Goal: Transaction & Acquisition: Obtain resource

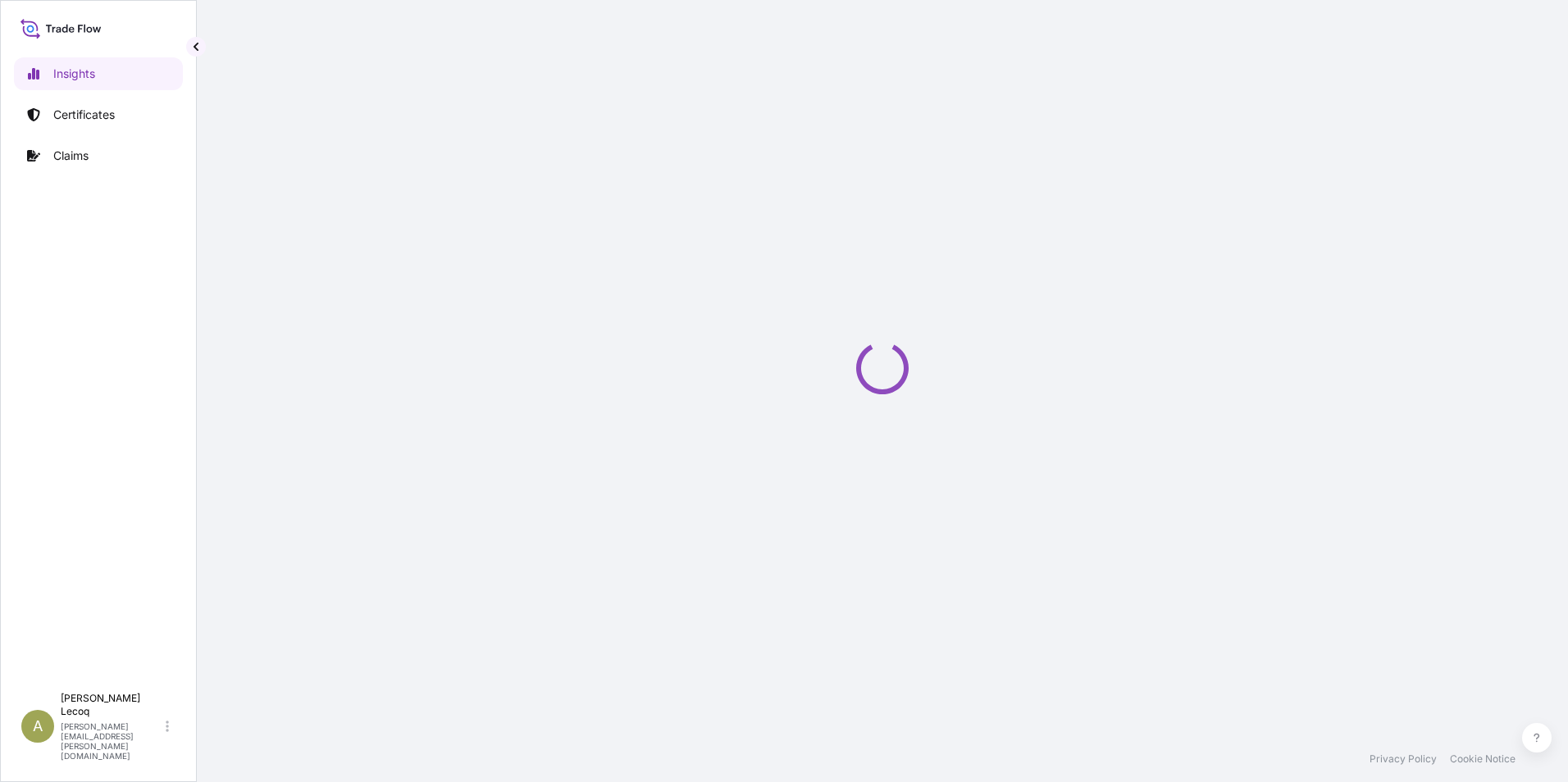
select select "2025"
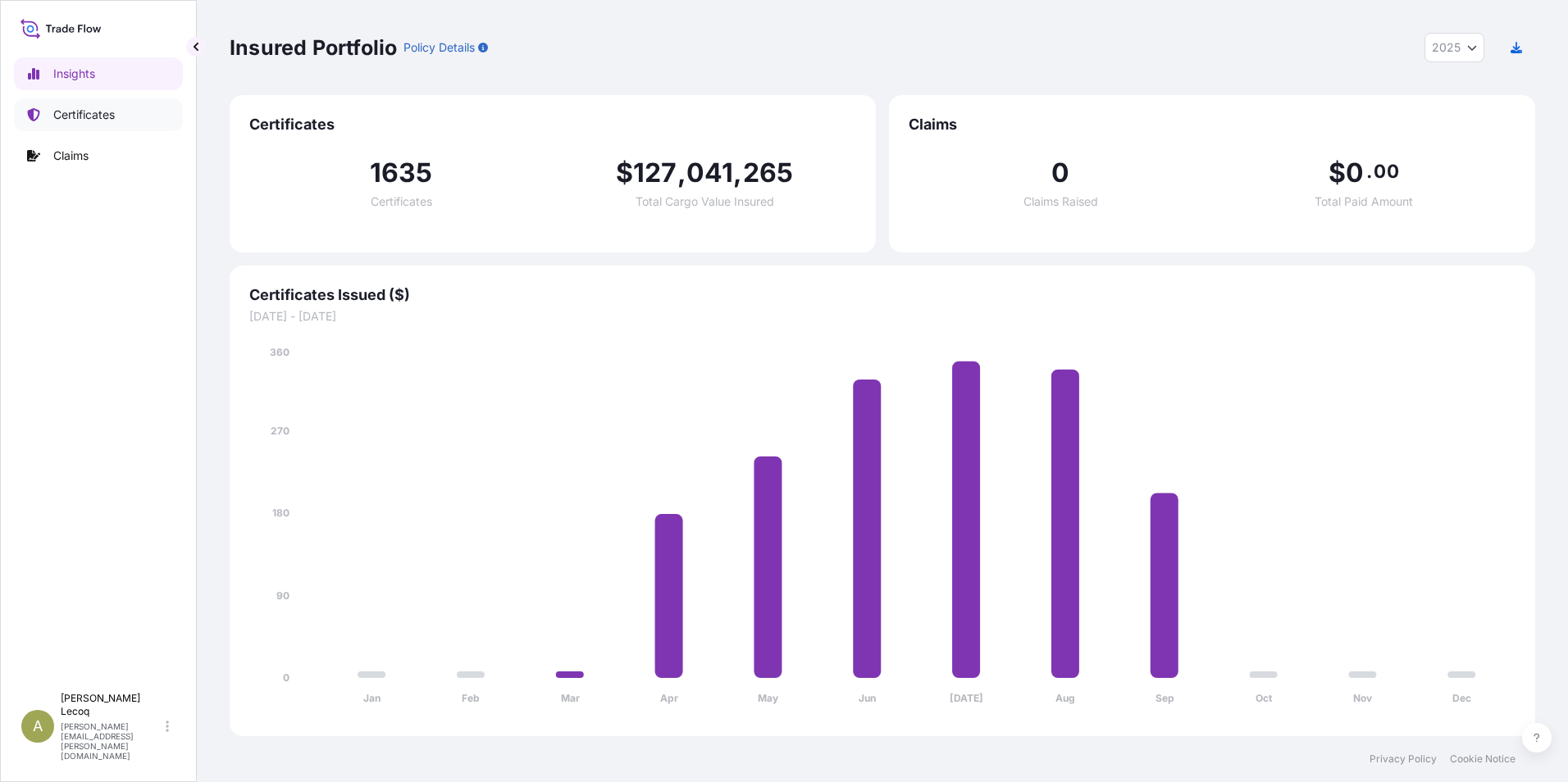
click at [58, 122] on p "Certificates" at bounding box center [84, 114] width 62 height 17
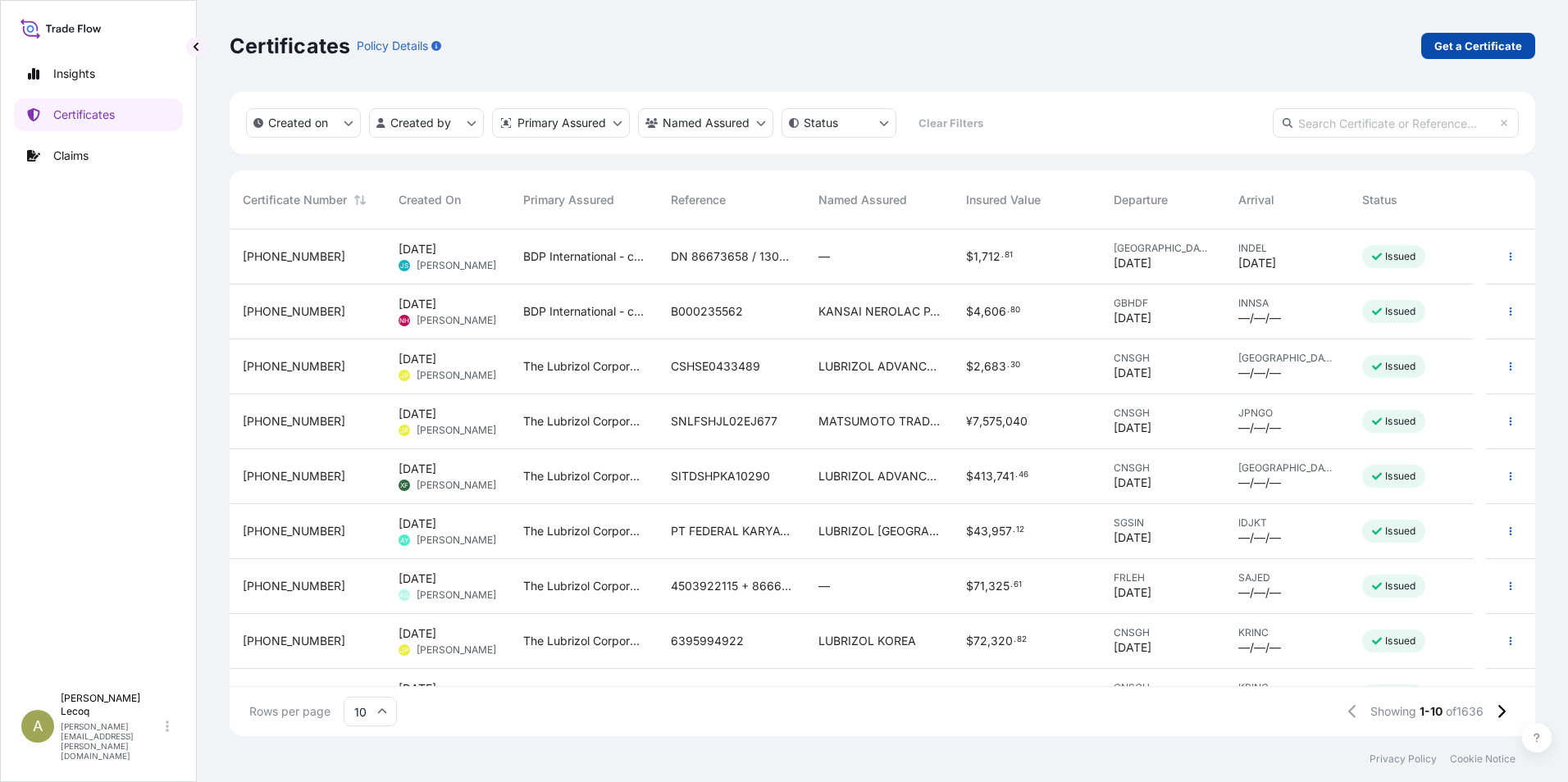
click at [1472, 45] on p "Get a Certificate" at bounding box center [1477, 45] width 88 height 17
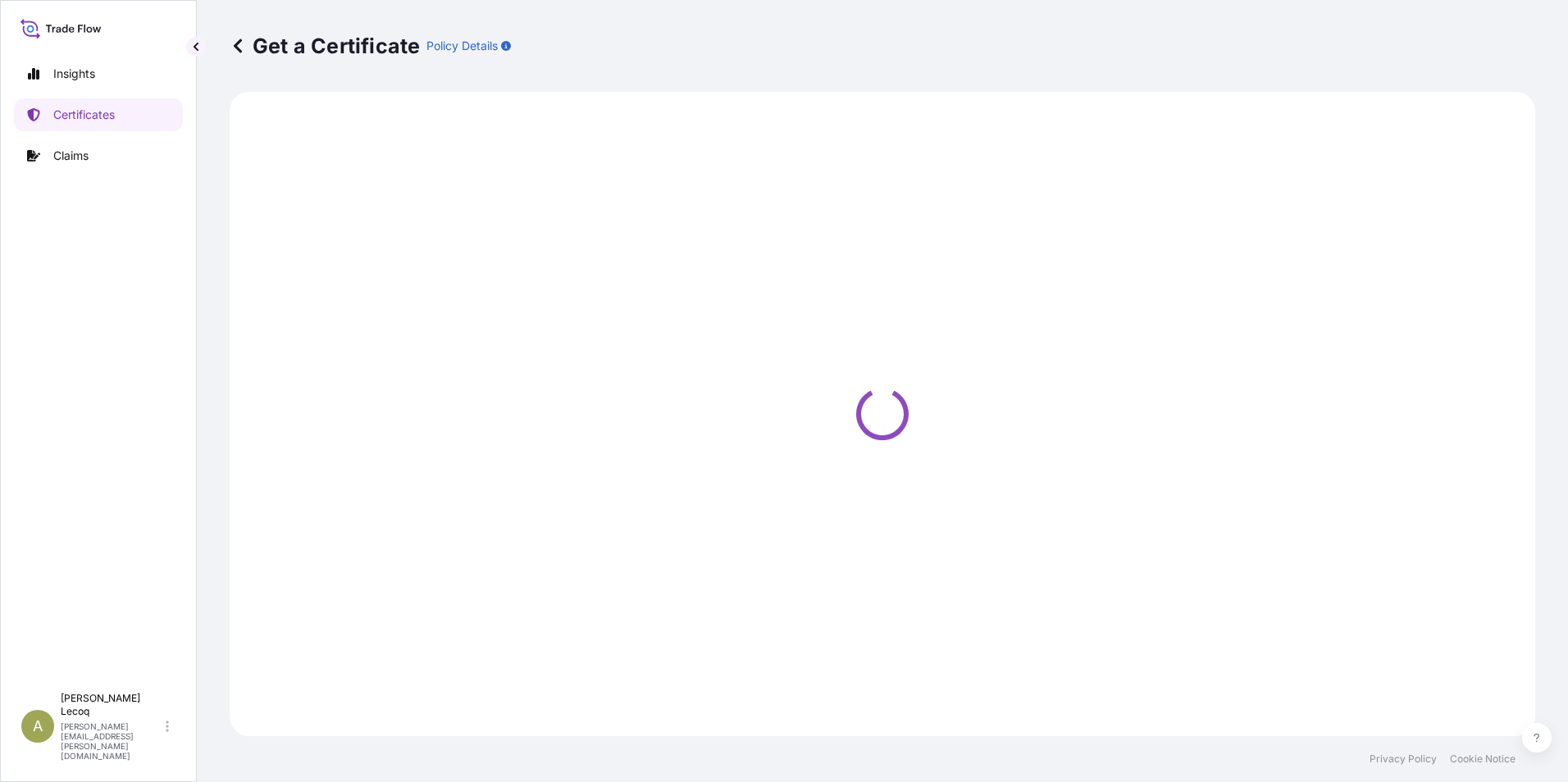
select select "Barge"
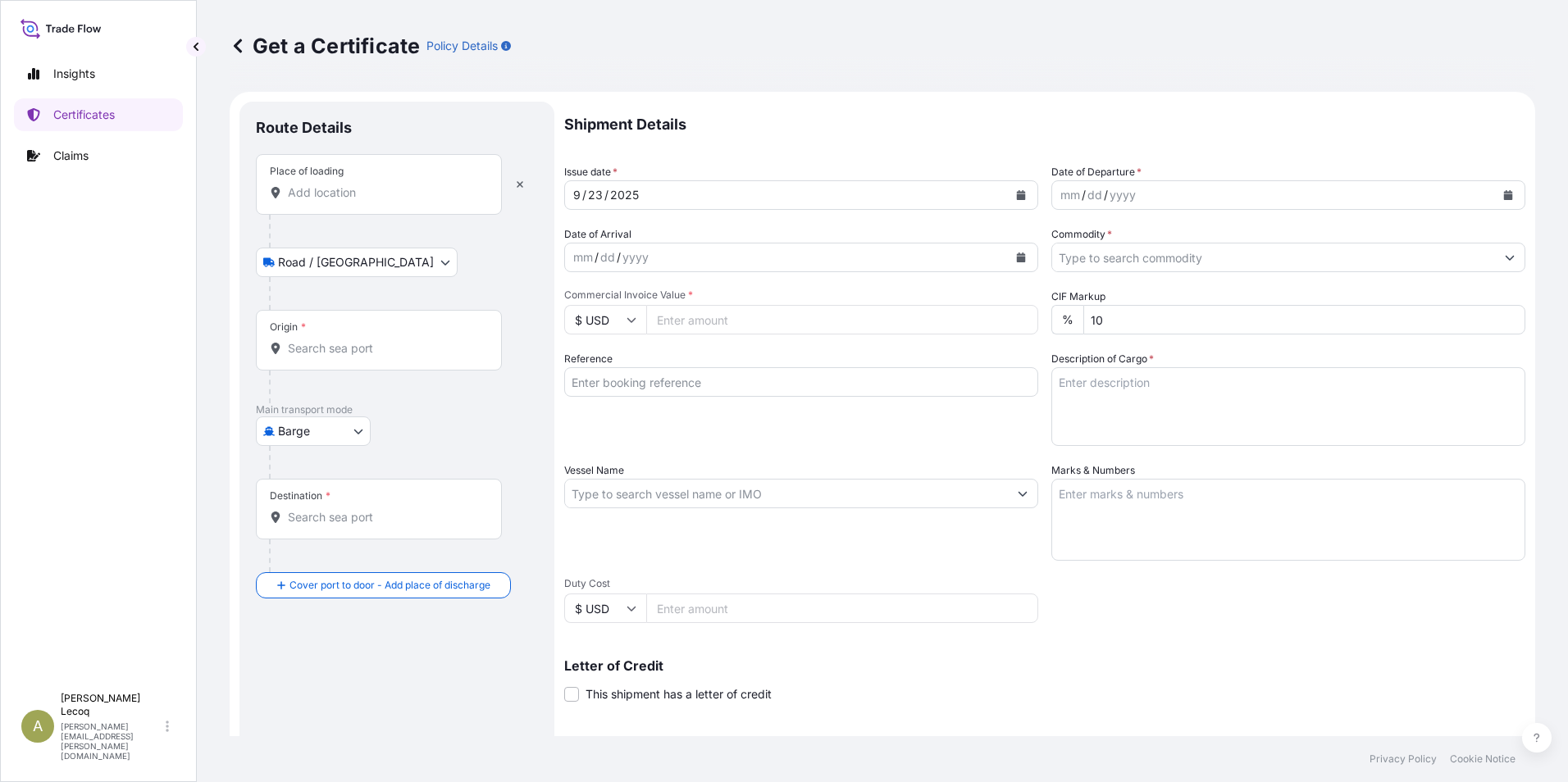
click at [313, 201] on div "Place of loading" at bounding box center [378, 185] width 246 height 61
click at [313, 201] on input "Place of loading" at bounding box center [385, 193] width 194 height 17
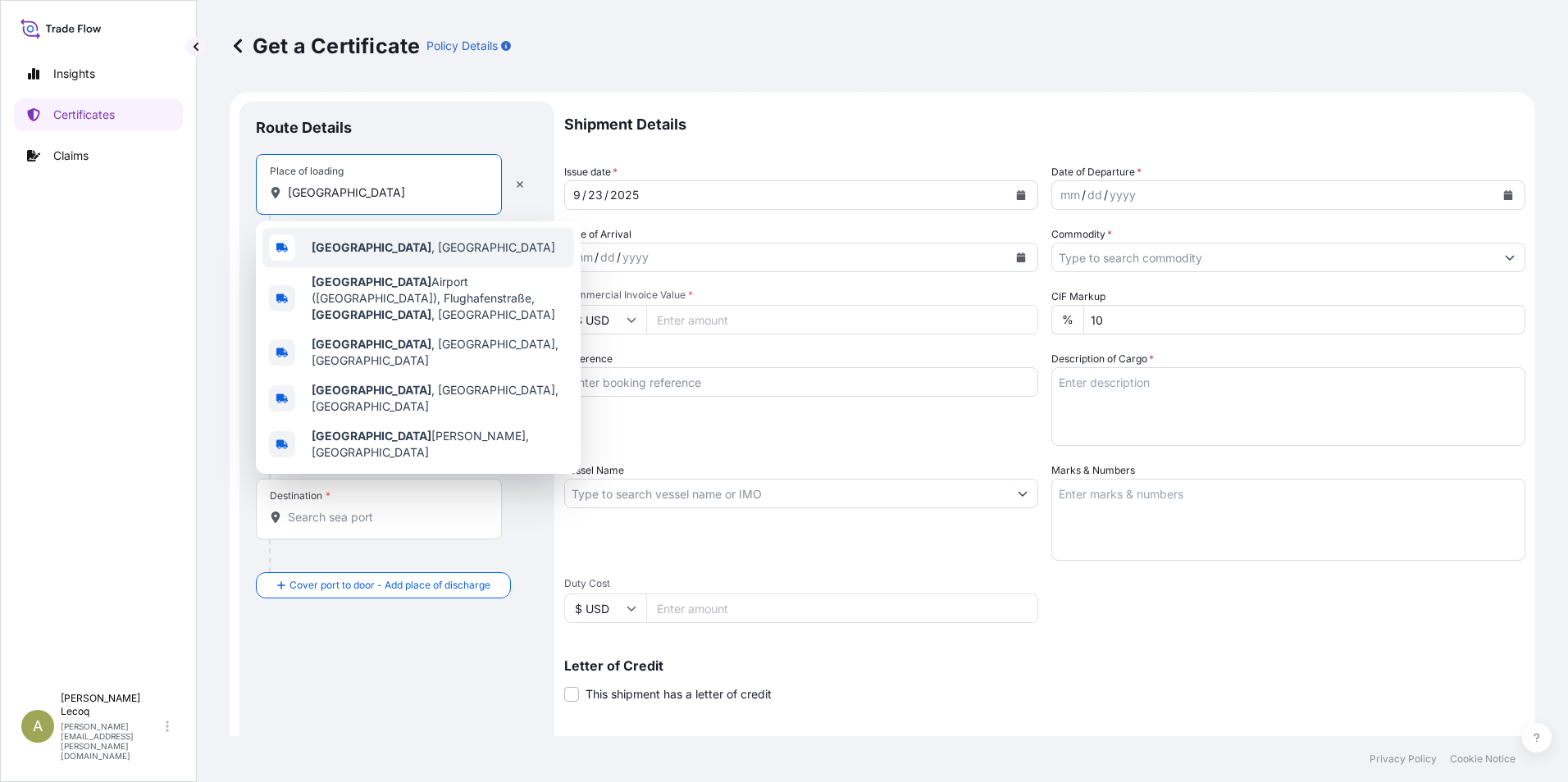
click at [353, 244] on b "Hamburg" at bounding box center [371, 247] width 119 height 14
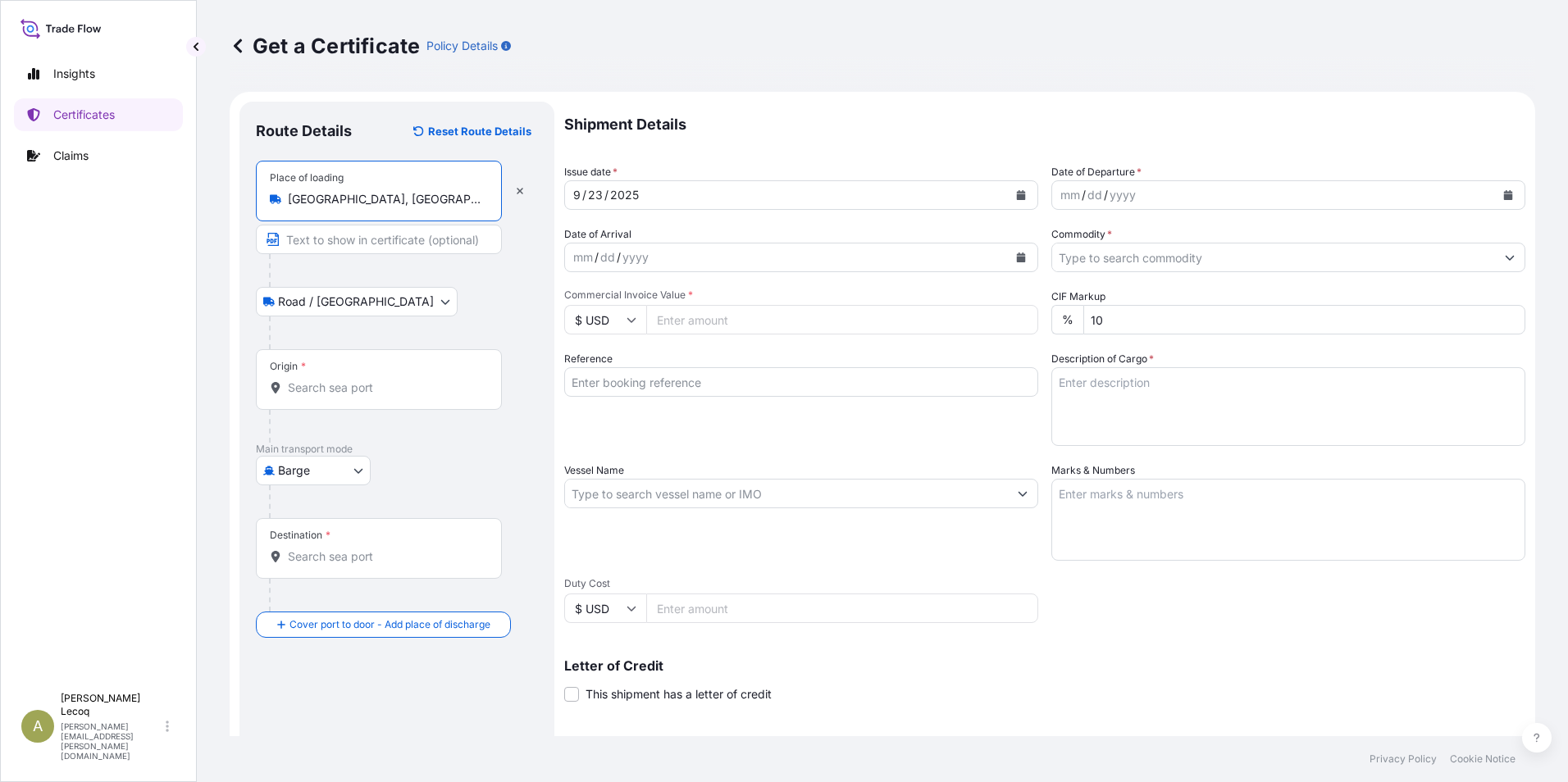
type input "Hamburg, Germany"
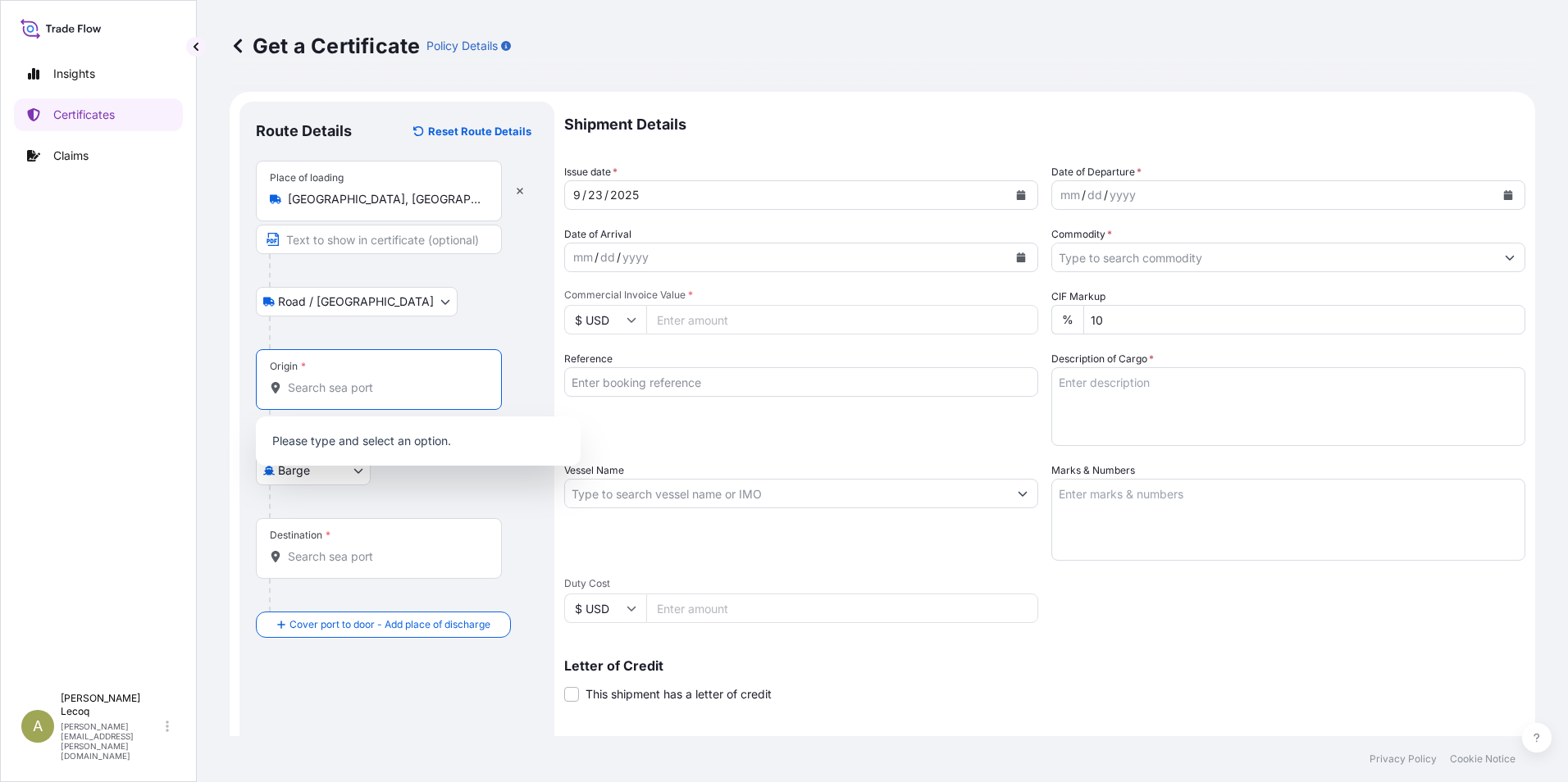
click at [321, 384] on input "Origin *" at bounding box center [385, 387] width 194 height 17
click at [373, 483] on div "Barge Air Barge Barge in Tow Rail Road Ocean Vessel" at bounding box center [396, 471] width 282 height 30
click at [352, 473] on body "0 options available. Insights Certificates Claims A Agnes Lecoq agnes.lecoq@lub…" at bounding box center [784, 391] width 1568 height 782
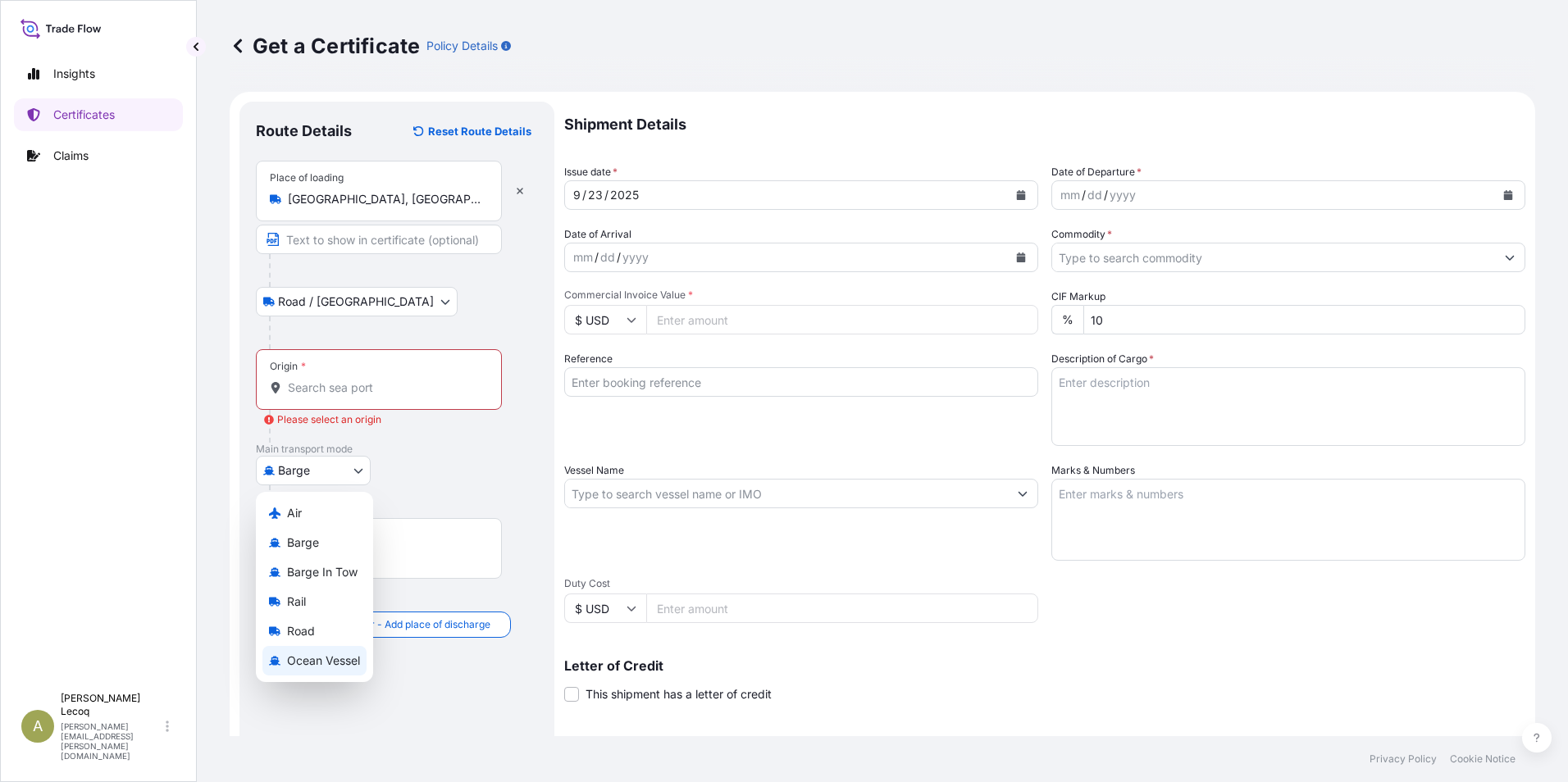
click at [314, 659] on span "Ocean Vessel" at bounding box center [324, 660] width 73 height 17
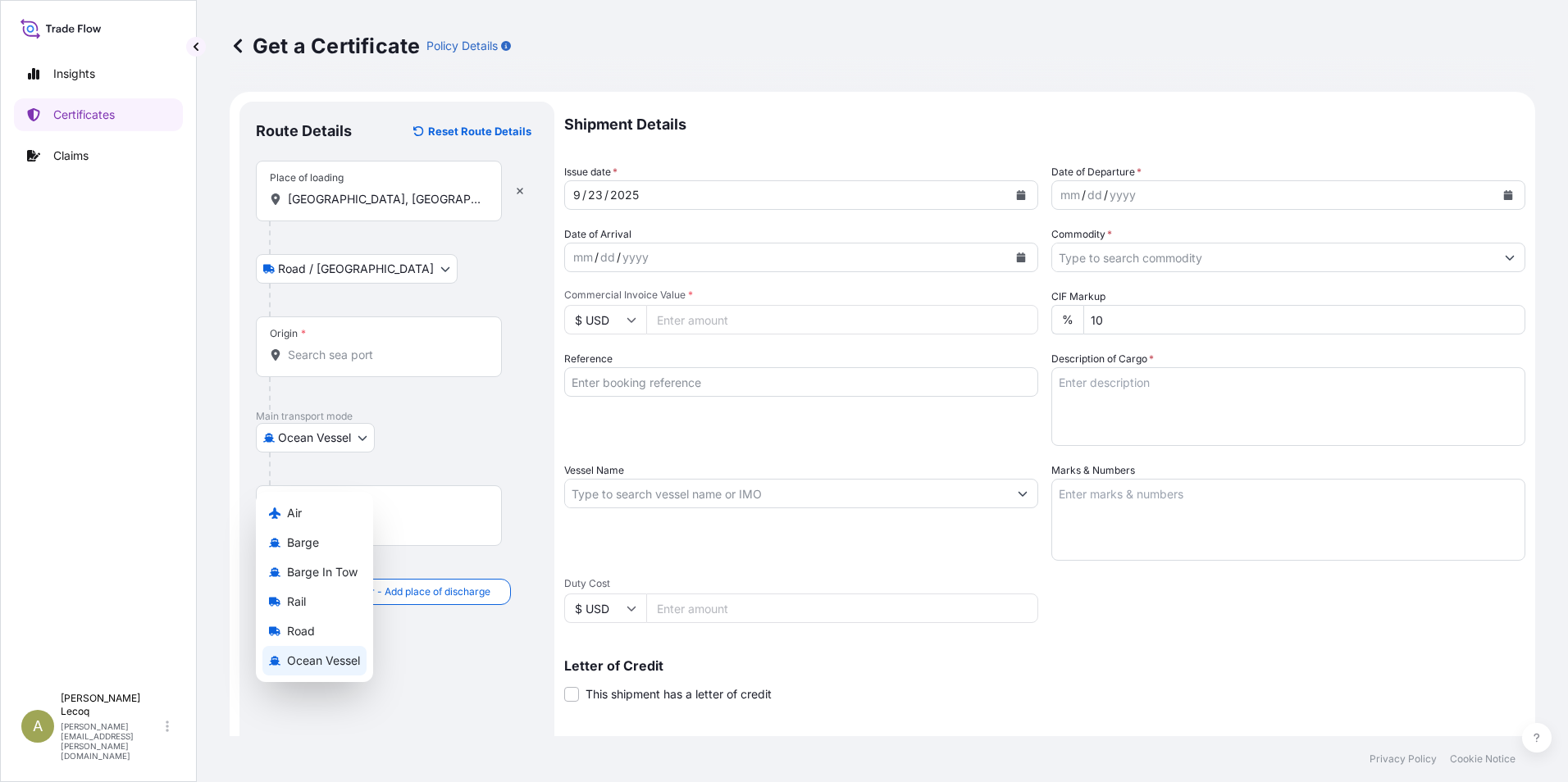
select select "Ocean Vessel"
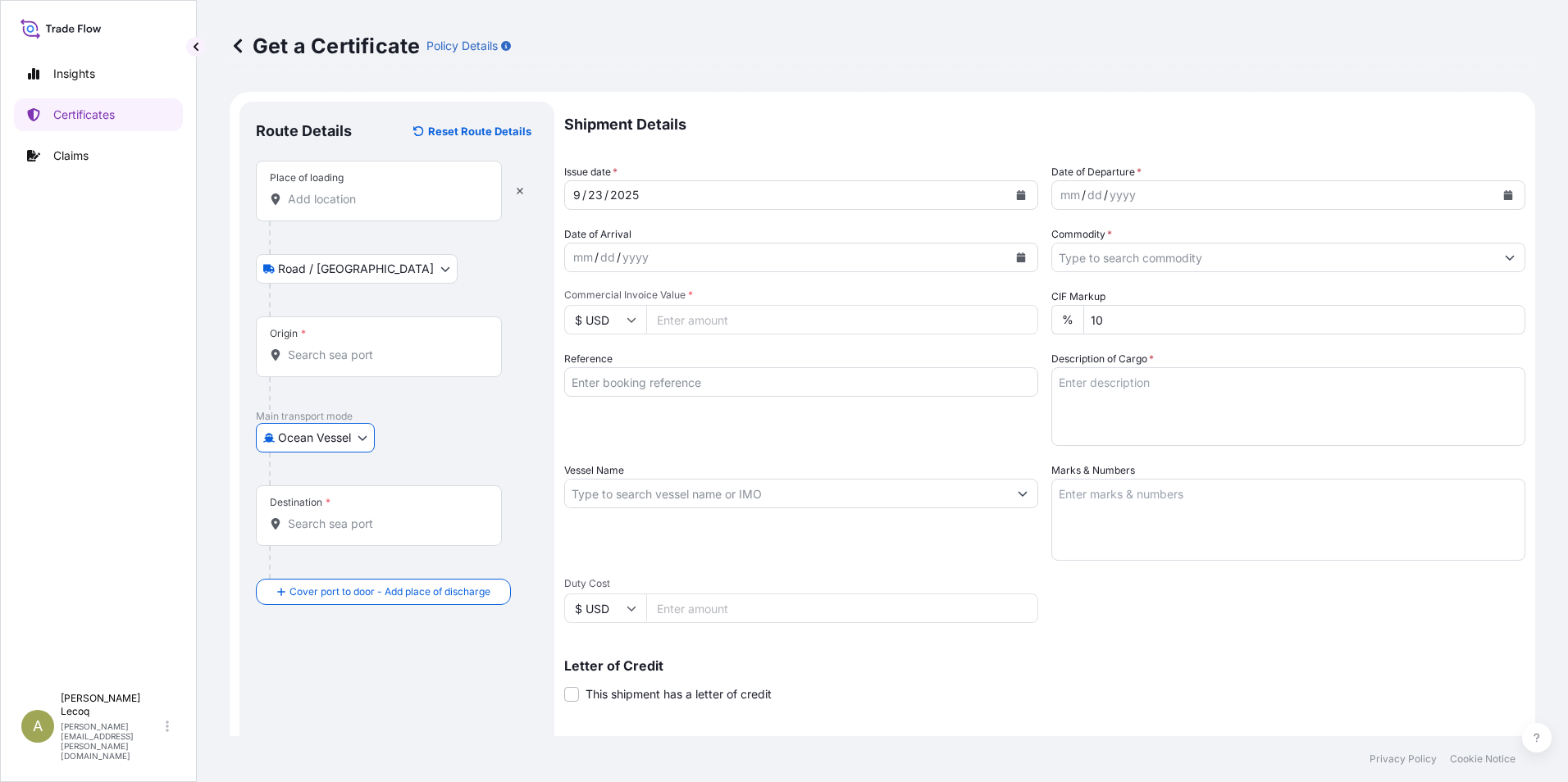
click at [337, 355] on input "Origin *" at bounding box center [385, 355] width 194 height 17
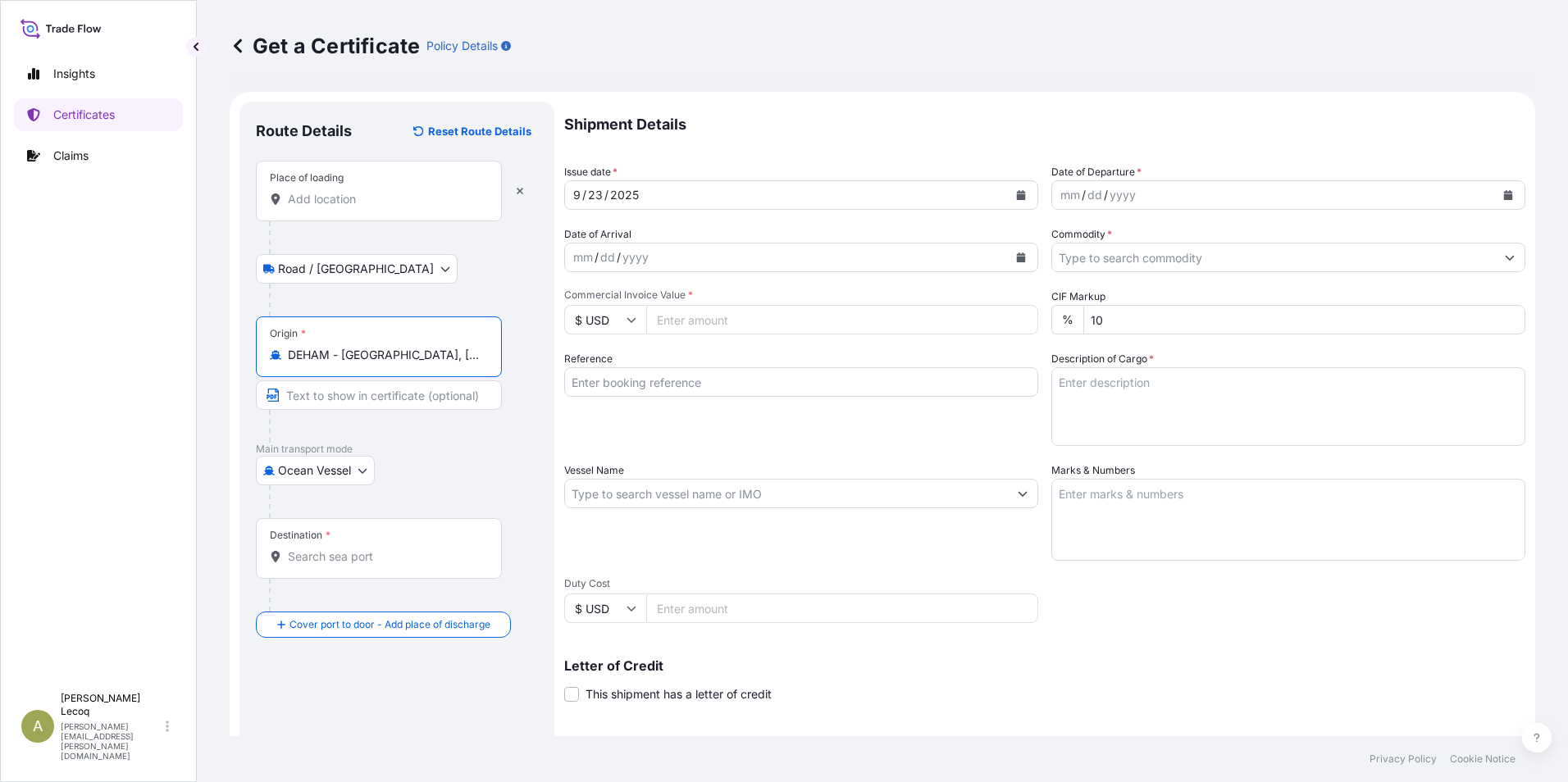
type input "DEHAM - Hamburg, Germany"
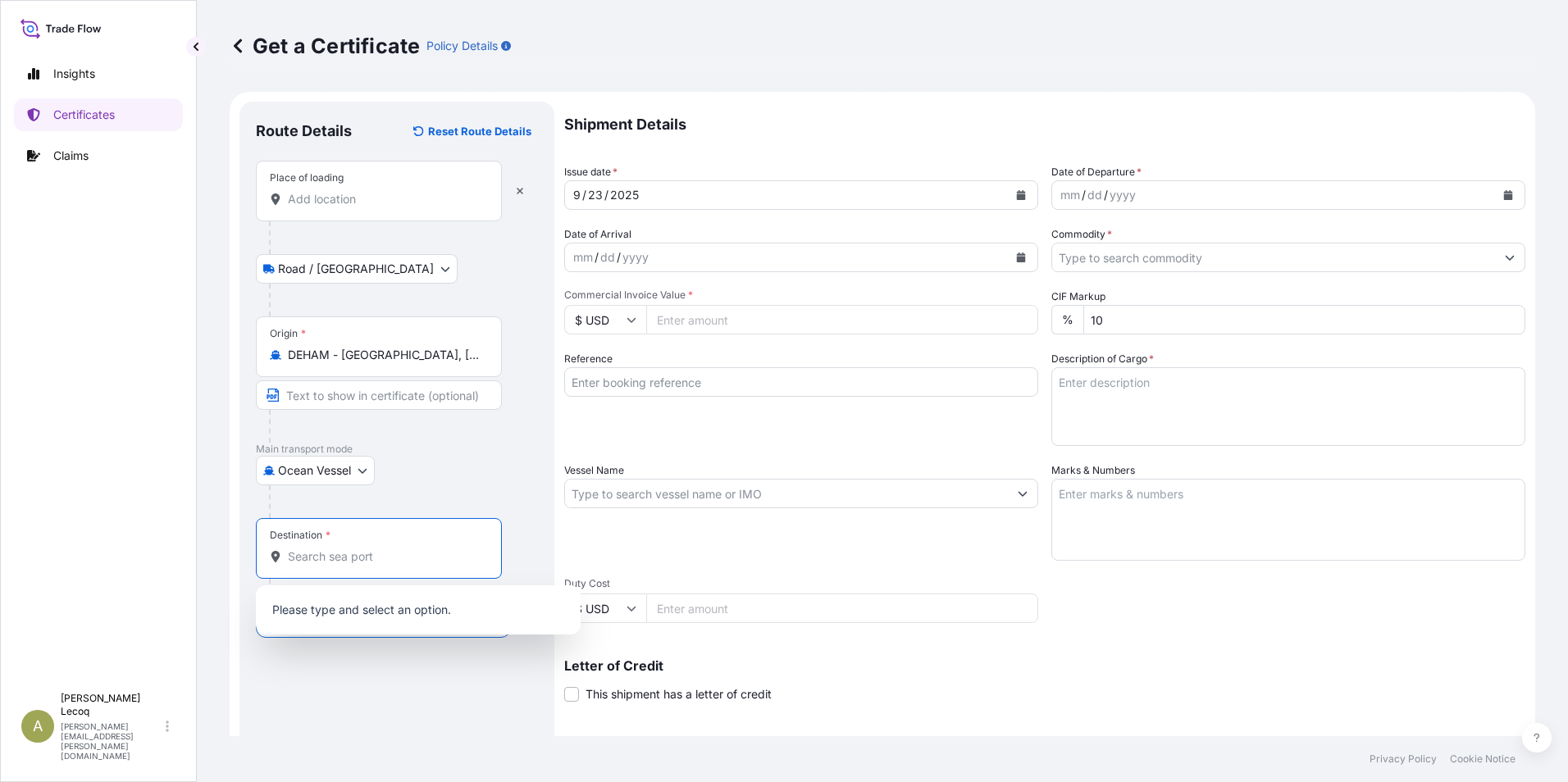
click at [338, 558] on input "Destination *" at bounding box center [385, 556] width 194 height 17
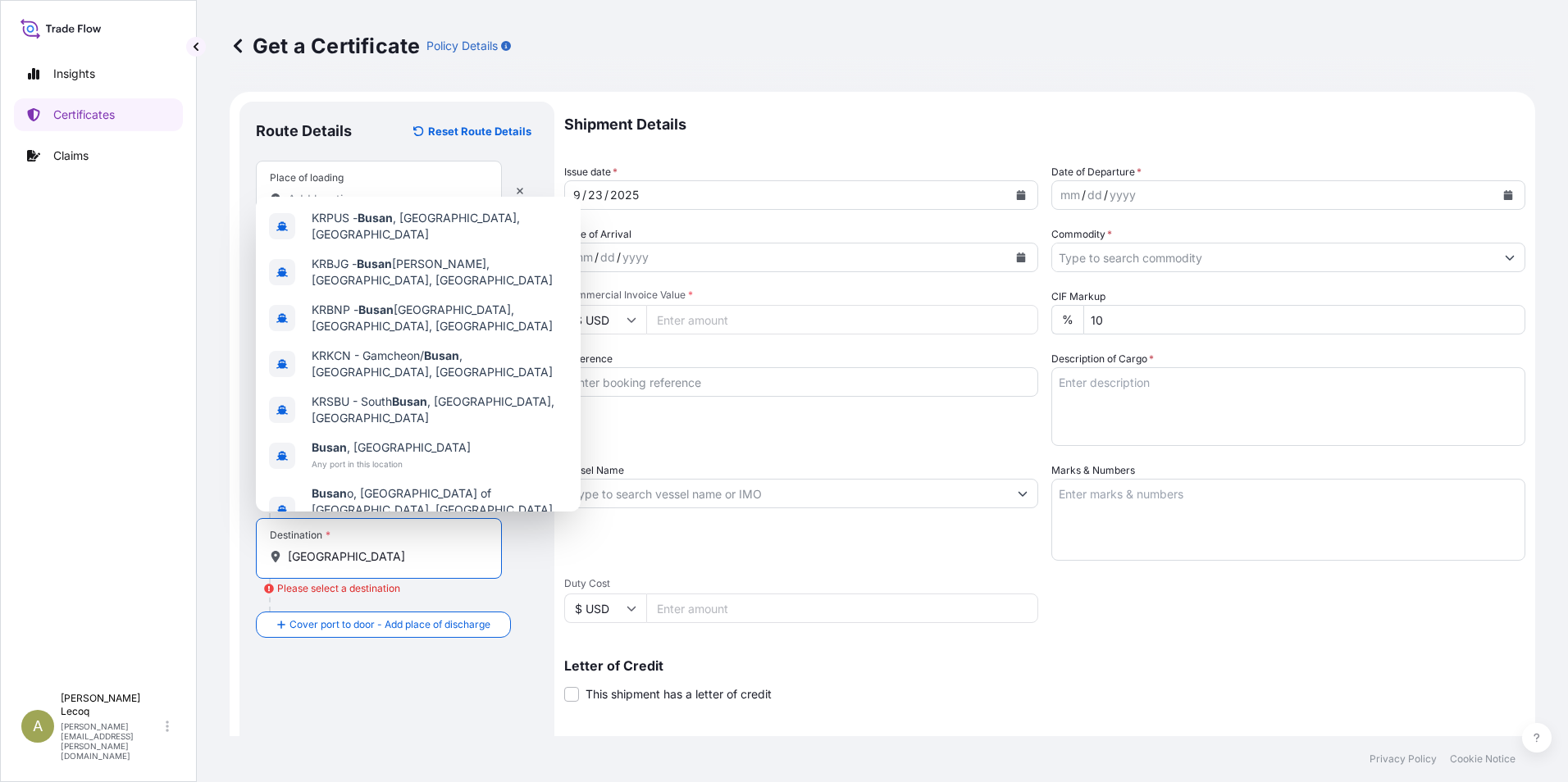
click at [345, 559] on input "busan" at bounding box center [385, 556] width 194 height 17
click at [337, 439] on span "Busan , South Korea" at bounding box center [391, 447] width 159 height 17
type input "Busan, South Korea"
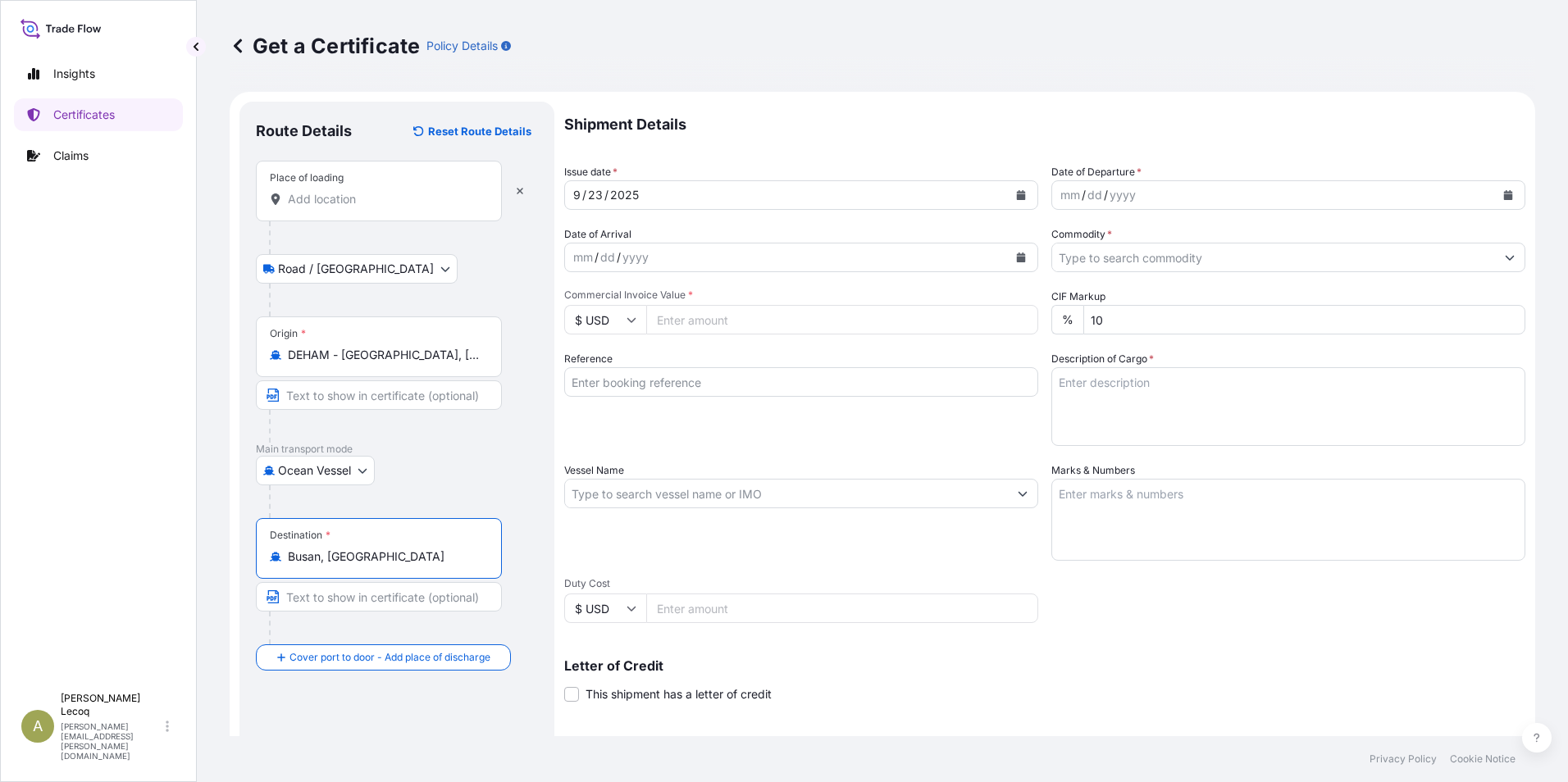
click at [1140, 194] on div "mm / dd / yyyy" at bounding box center [1273, 195] width 443 height 30
click at [1503, 194] on icon "Calendar" at bounding box center [1507, 194] width 10 height 10
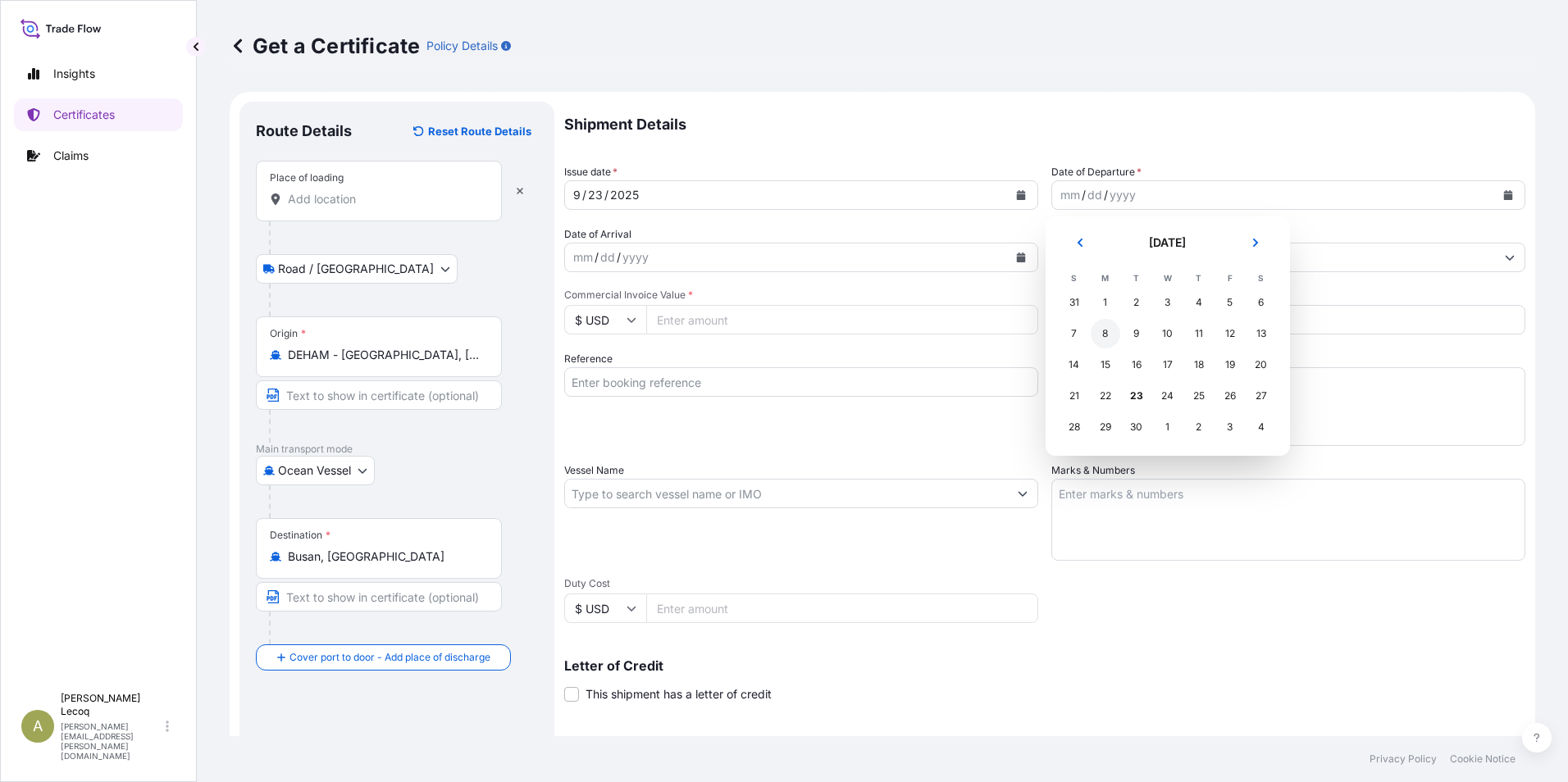
click at [1104, 333] on div "8" at bounding box center [1106, 334] width 30 height 30
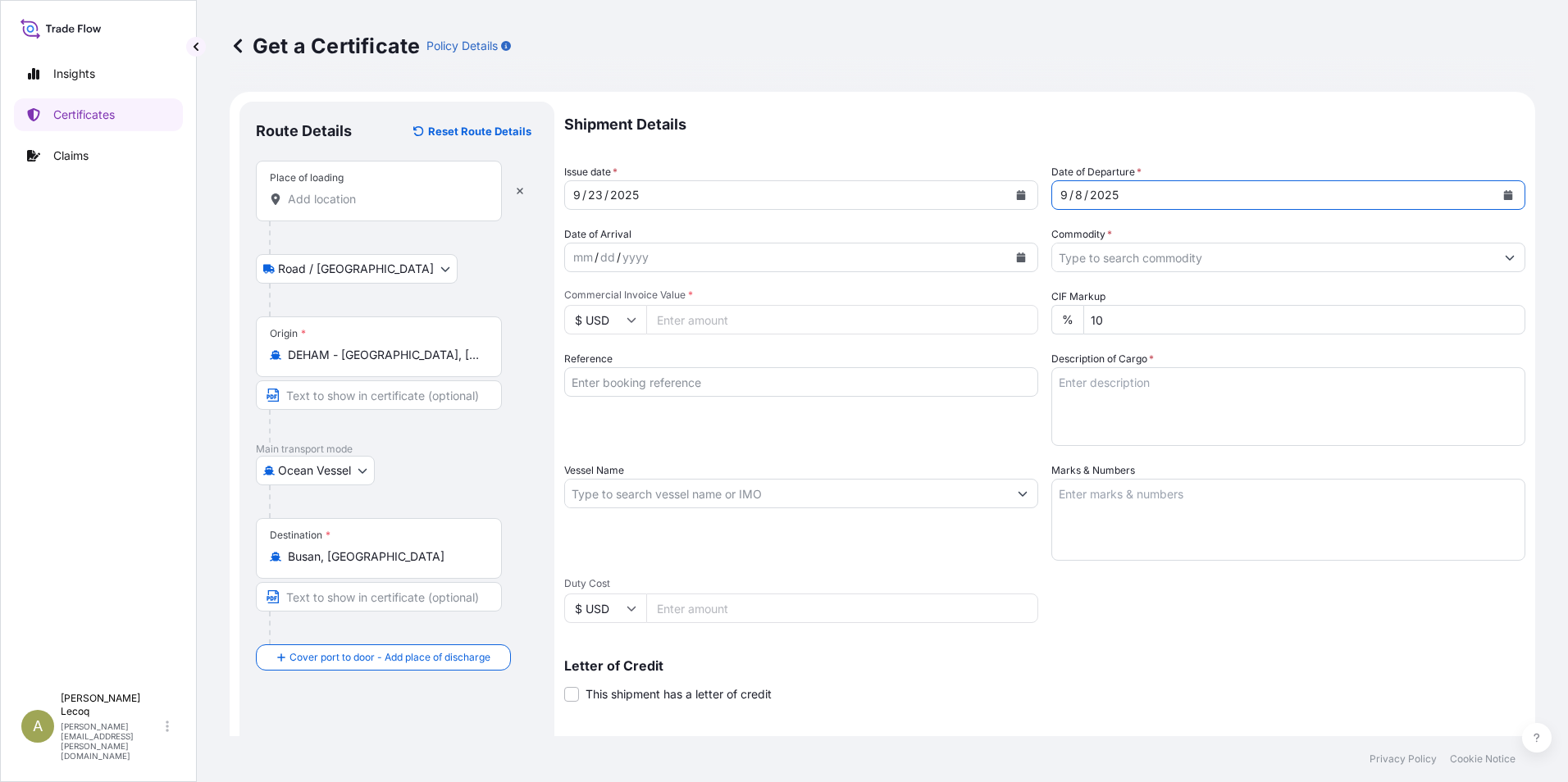
click at [1103, 254] on input "Commodity *" at bounding box center [1273, 257] width 443 height 30
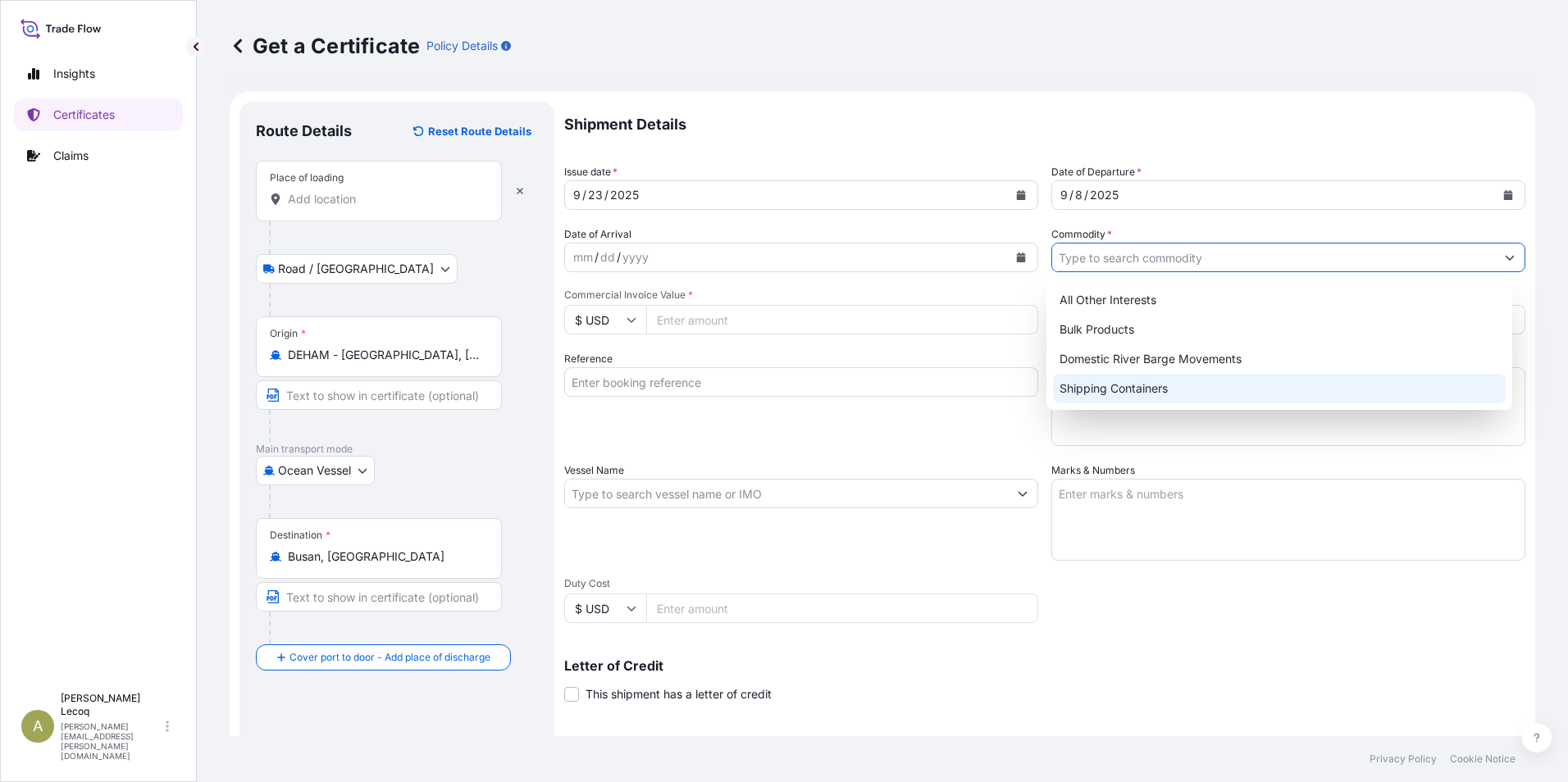
click at [1123, 387] on div "Shipping Containers" at bounding box center [1279, 389] width 453 height 30
type input "Shipping Containers"
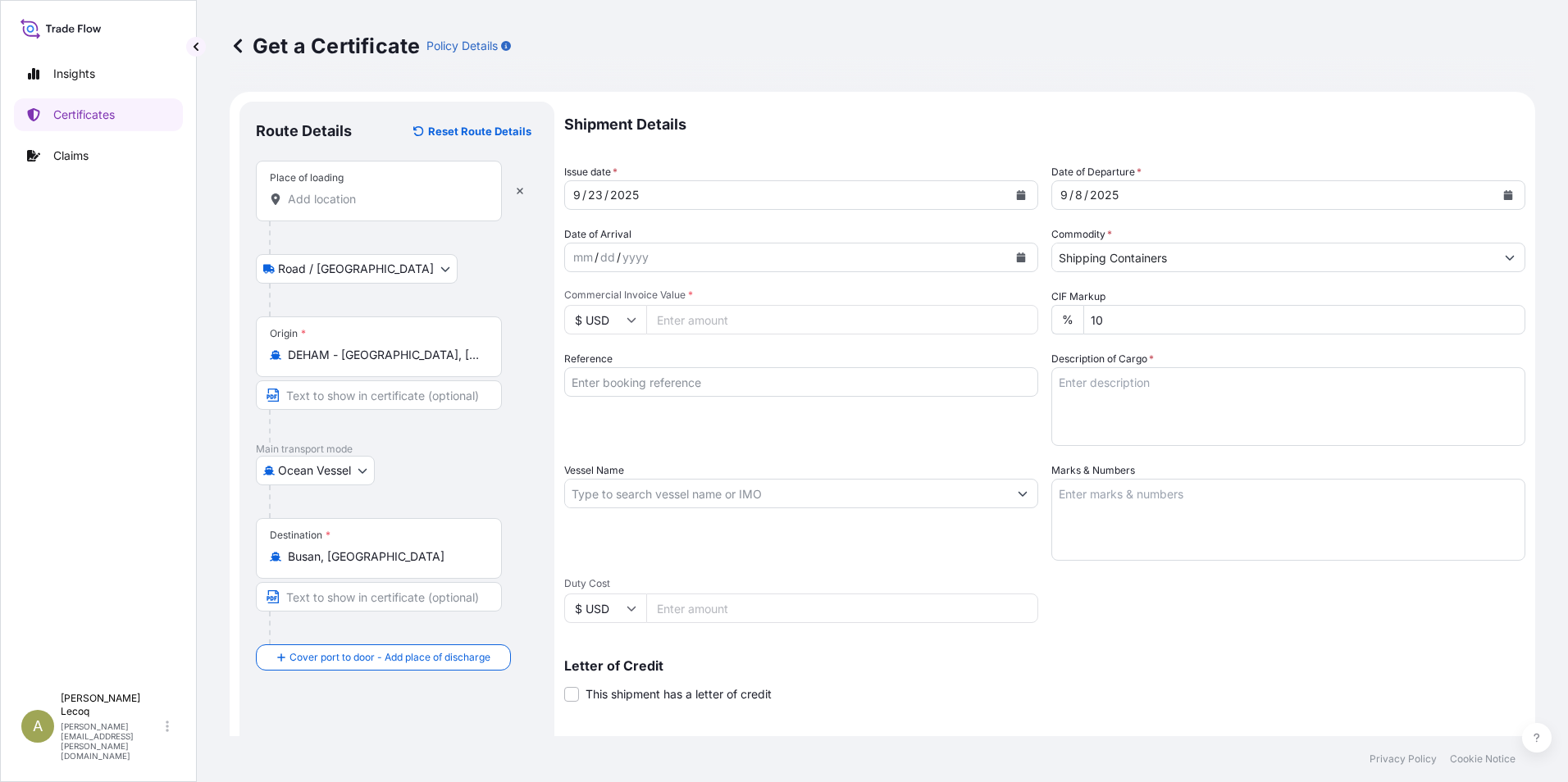
click at [631, 323] on icon at bounding box center [631, 319] width 10 height 10
click at [594, 364] on div "€ EUR" at bounding box center [604, 365] width 69 height 31
type input "€ EUR"
click at [690, 378] on input "Reference" at bounding box center [801, 382] width 474 height 30
type input "4208600"
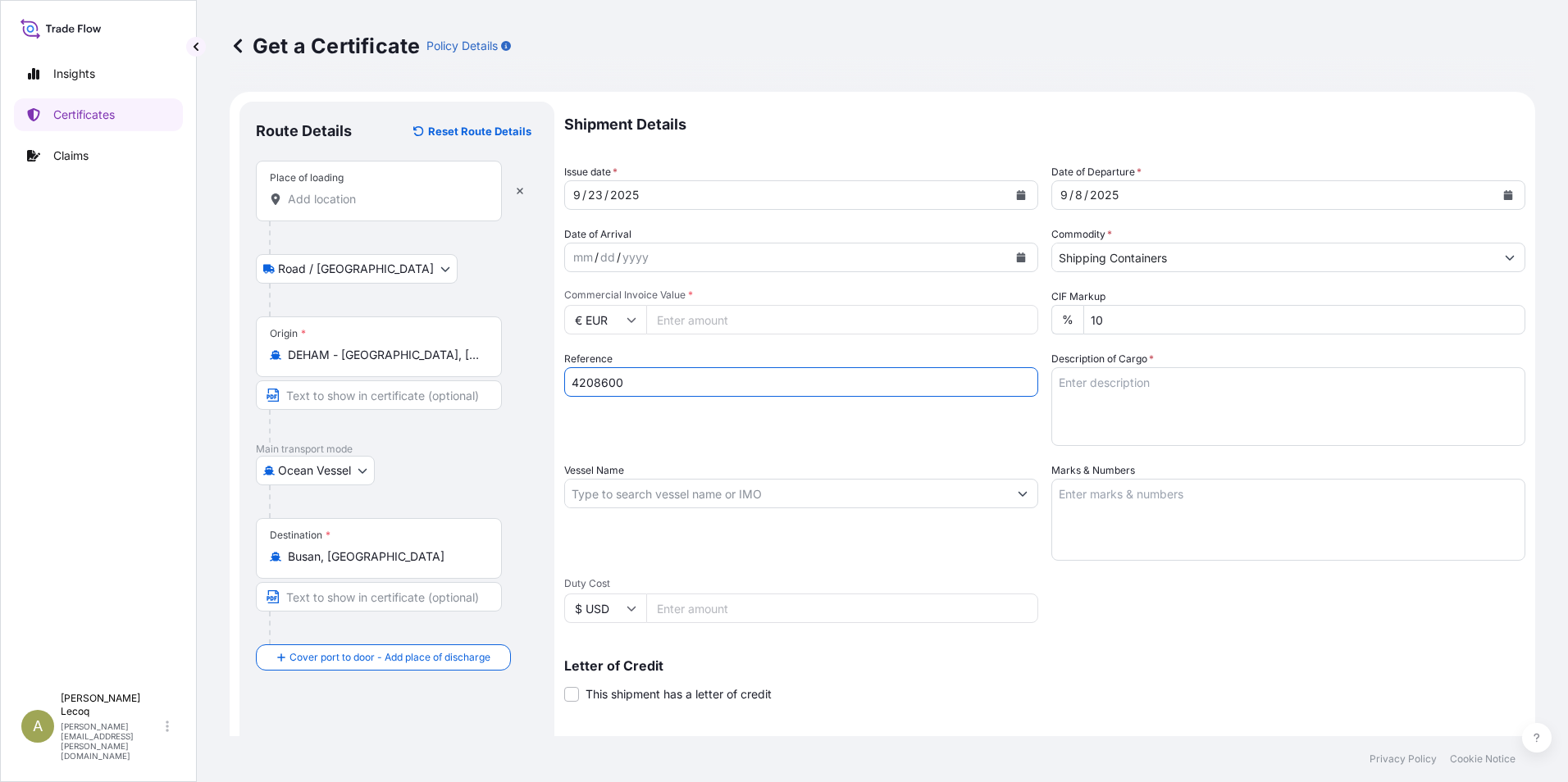
click at [631, 493] on input "Vessel Name" at bounding box center [787, 493] width 443 height 30
click at [739, 498] on input "Vessel Name" at bounding box center [787, 493] width 443 height 30
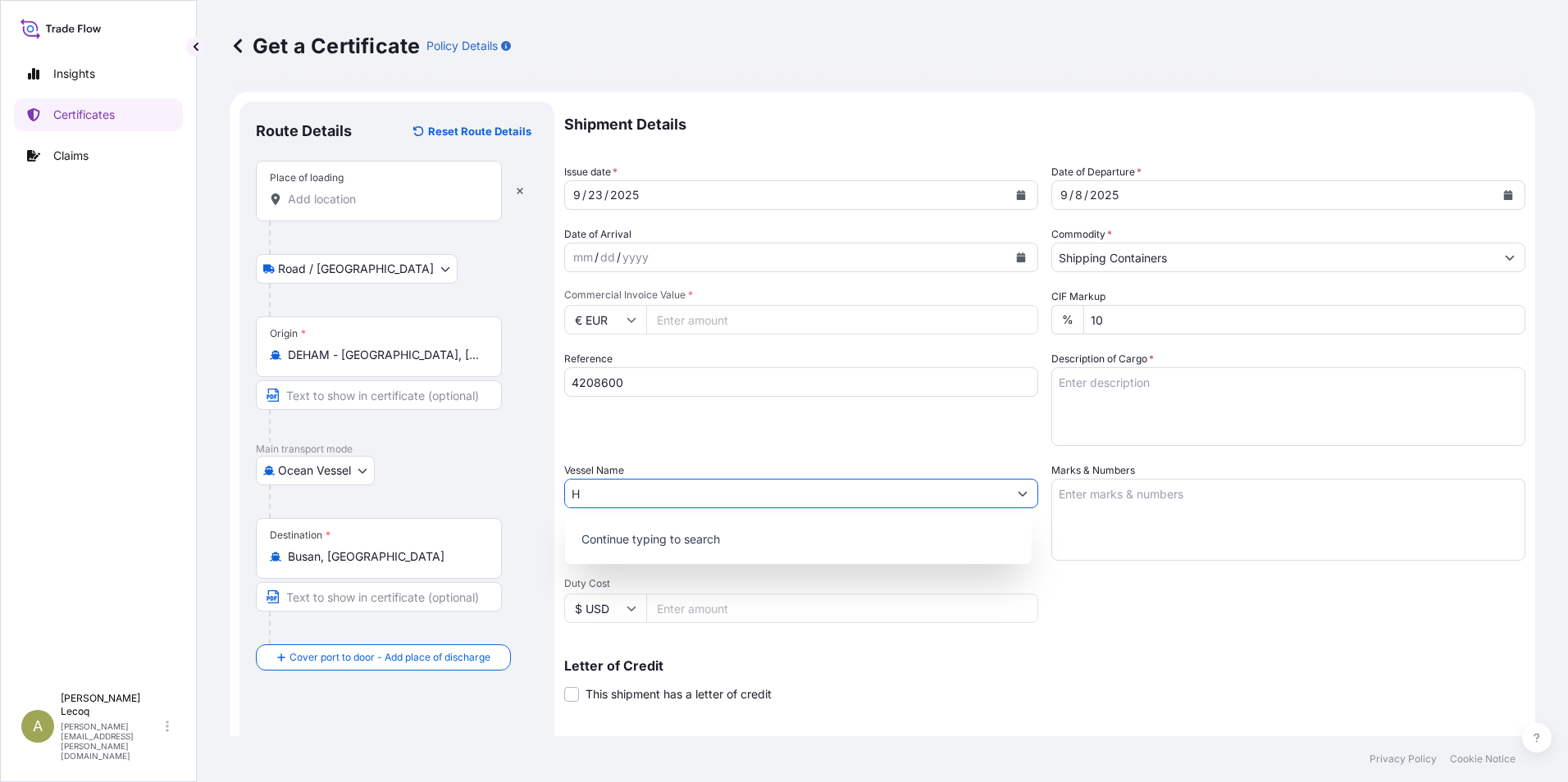
paste input "MM LE HAVRE V 0016E"
click at [737, 543] on p "Use "HMM LE HAVRE V 0016E "" at bounding box center [665, 536] width 174 height 17
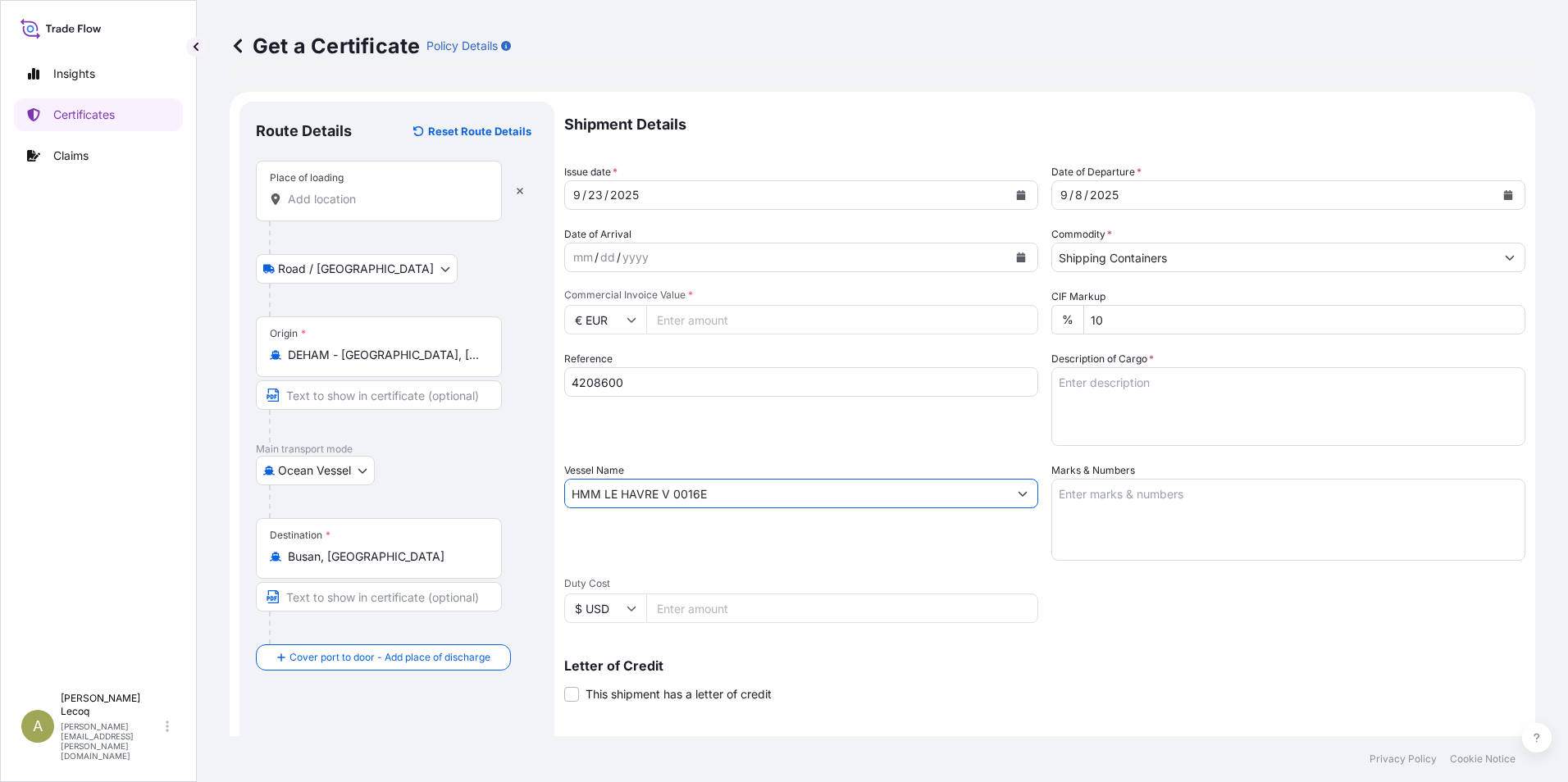
type input "HMM LE HAVRE V 0016E"
click at [871, 552] on div "Vessel Name HMM LE HAVRE V 0016E" at bounding box center [801, 511] width 474 height 99
click at [1151, 386] on textarea "Description of Cargo *" at bounding box center [1287, 406] width 474 height 78
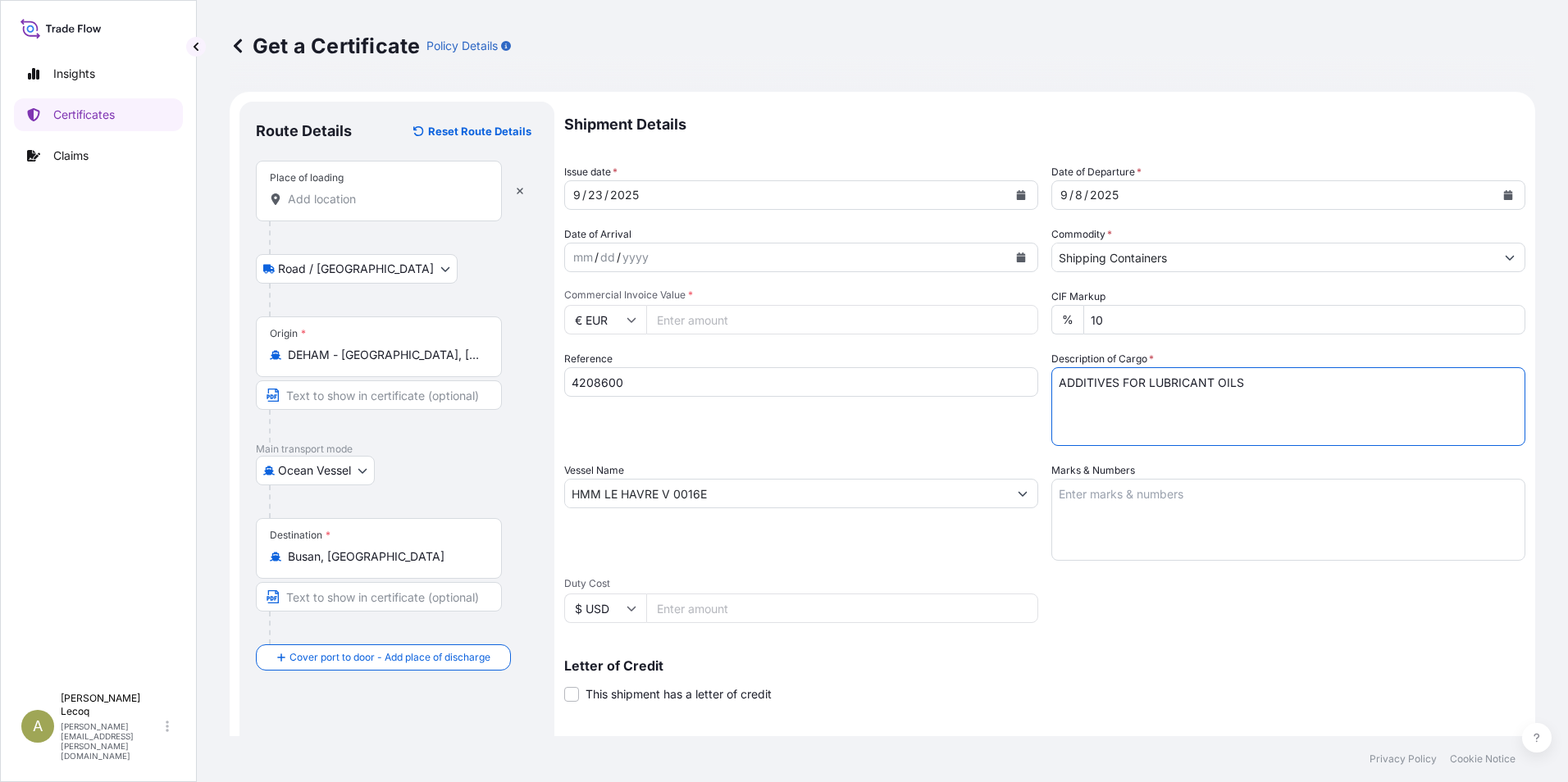
click at [1247, 383] on textarea "ADDITIVES FOR LUBRICANT OILS" at bounding box center [1287, 406] width 474 height 78
click at [1163, 405] on textarea "ADDITIVES FOR LUBRICANT OILS 320 BAGS REF" at bounding box center [1287, 406] width 474 height 78
paste textarea "R01209E"
click at [1199, 400] on textarea "ADDITIVES FOR LUBRICANT OILS 320 BAGS REF R01209E" at bounding box center [1287, 406] width 474 height 78
type textarea "ADDITIVES FOR LUBRICANT OILS 320 BAGS REF R01209E ON 8 PALLETS"
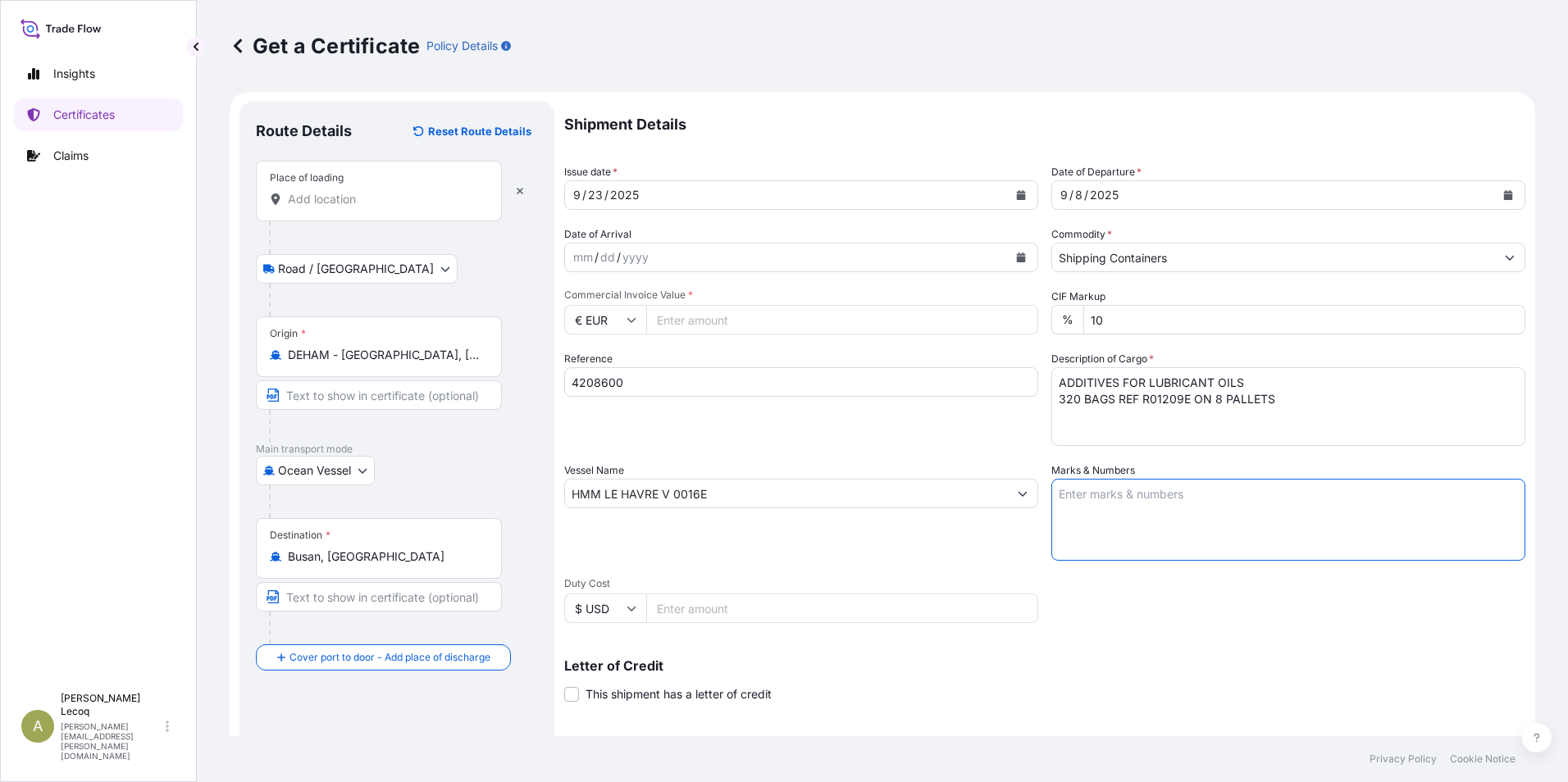
click at [1132, 489] on textarea "Marks & Numbers" at bounding box center [1287, 520] width 474 height 82
click at [1092, 499] on textarea "Marks & Numbers" at bounding box center [1287, 520] width 474 height 82
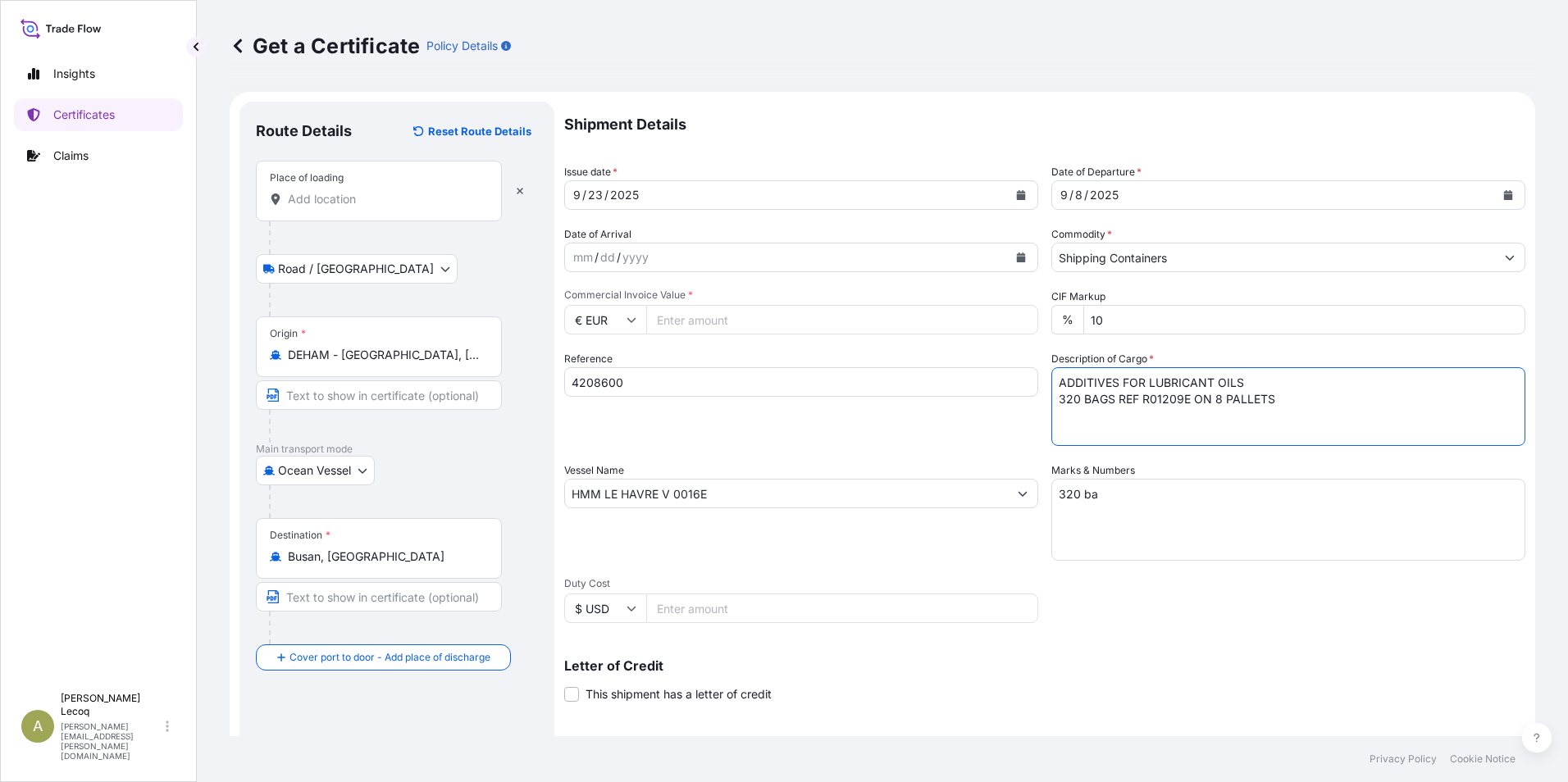
drag, startPoint x: 1292, startPoint y: 405, endPoint x: 1049, endPoint y: 409, distance: 243.0
click at [1051, 409] on textarea "ADDITIVES FOR LUBRICANT OILS 320 BAGS REF R01209E ON 8 PALLETS" at bounding box center [1287, 406] width 474 height 78
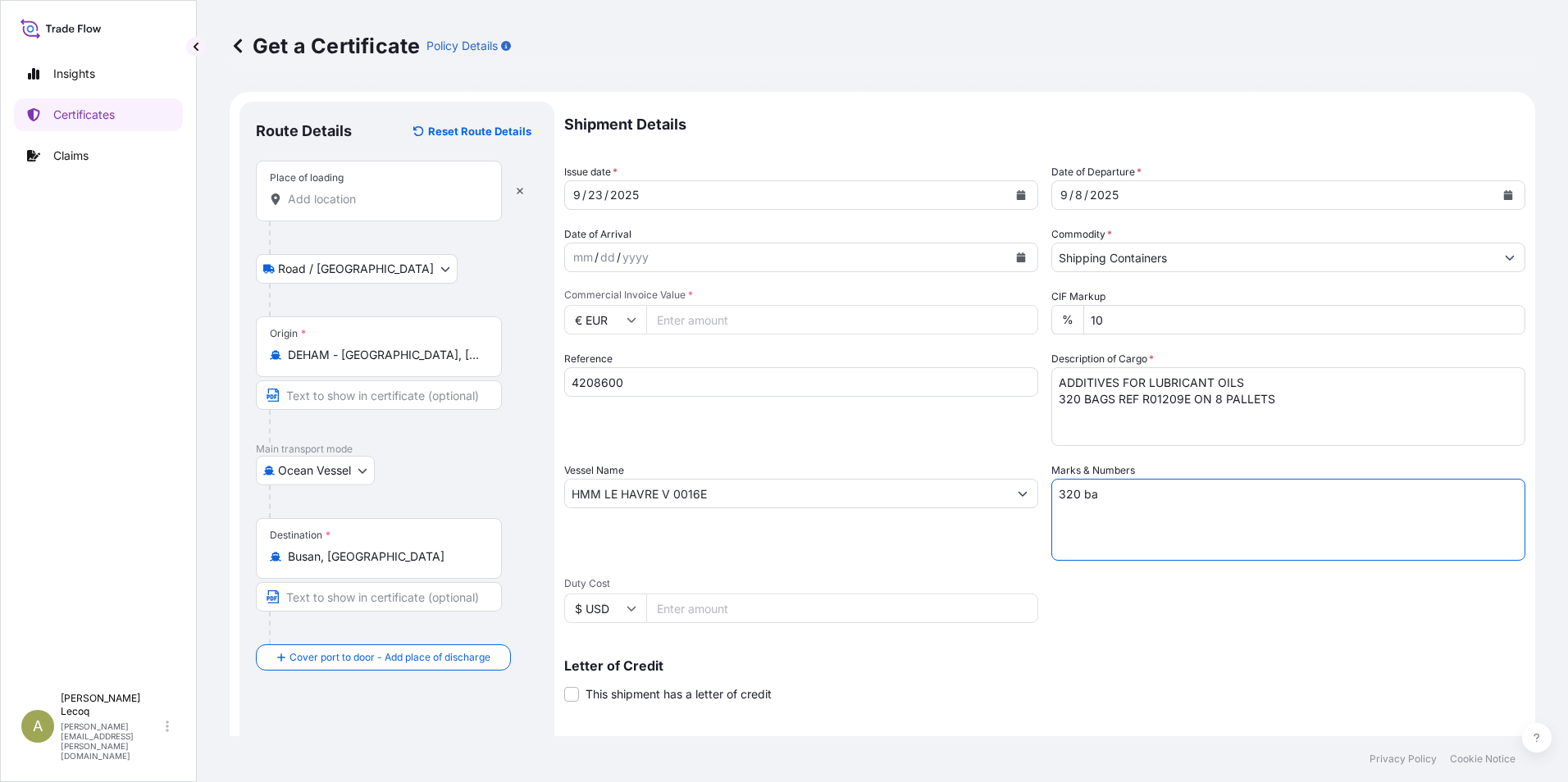
drag, startPoint x: 1118, startPoint y: 489, endPoint x: 994, endPoint y: 484, distance: 124.1
click at [994, 484] on div "Shipment Details Issue date * 9 / 23 / 2025 Date of Departure * 9 / 8 / 2025 Da…" at bounding box center [1045, 493] width 961 height 781
paste textarea "BAGS REF R01209E ON 8 PALLETS"
click at [1196, 505] on textarea "320 BAGS REF R01209E ON 8 PALLETS Loaded into container" at bounding box center [1287, 520] width 474 height 82
paste textarea "KOCU2124985 / 298718"
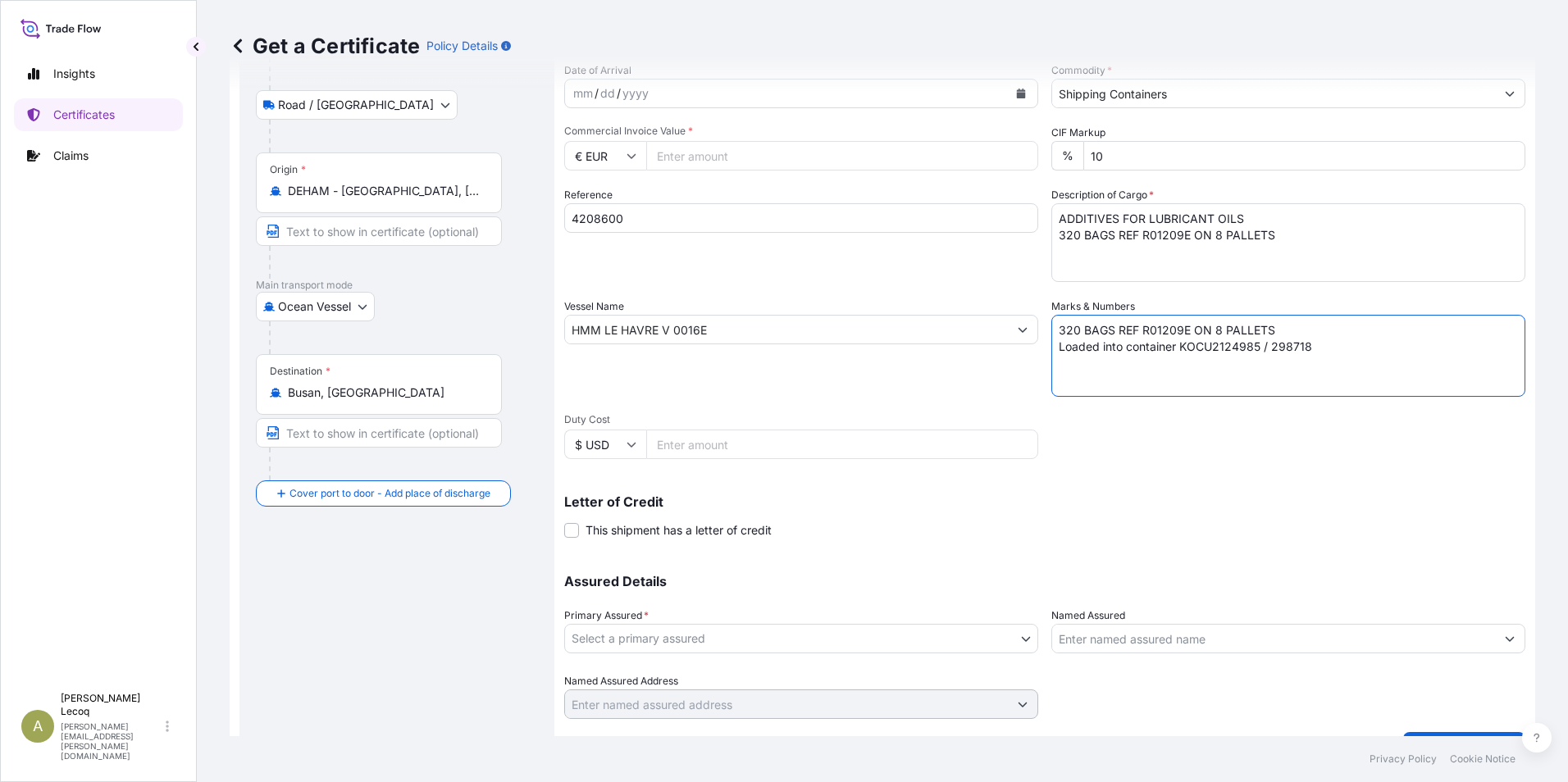
scroll to position [202, 0]
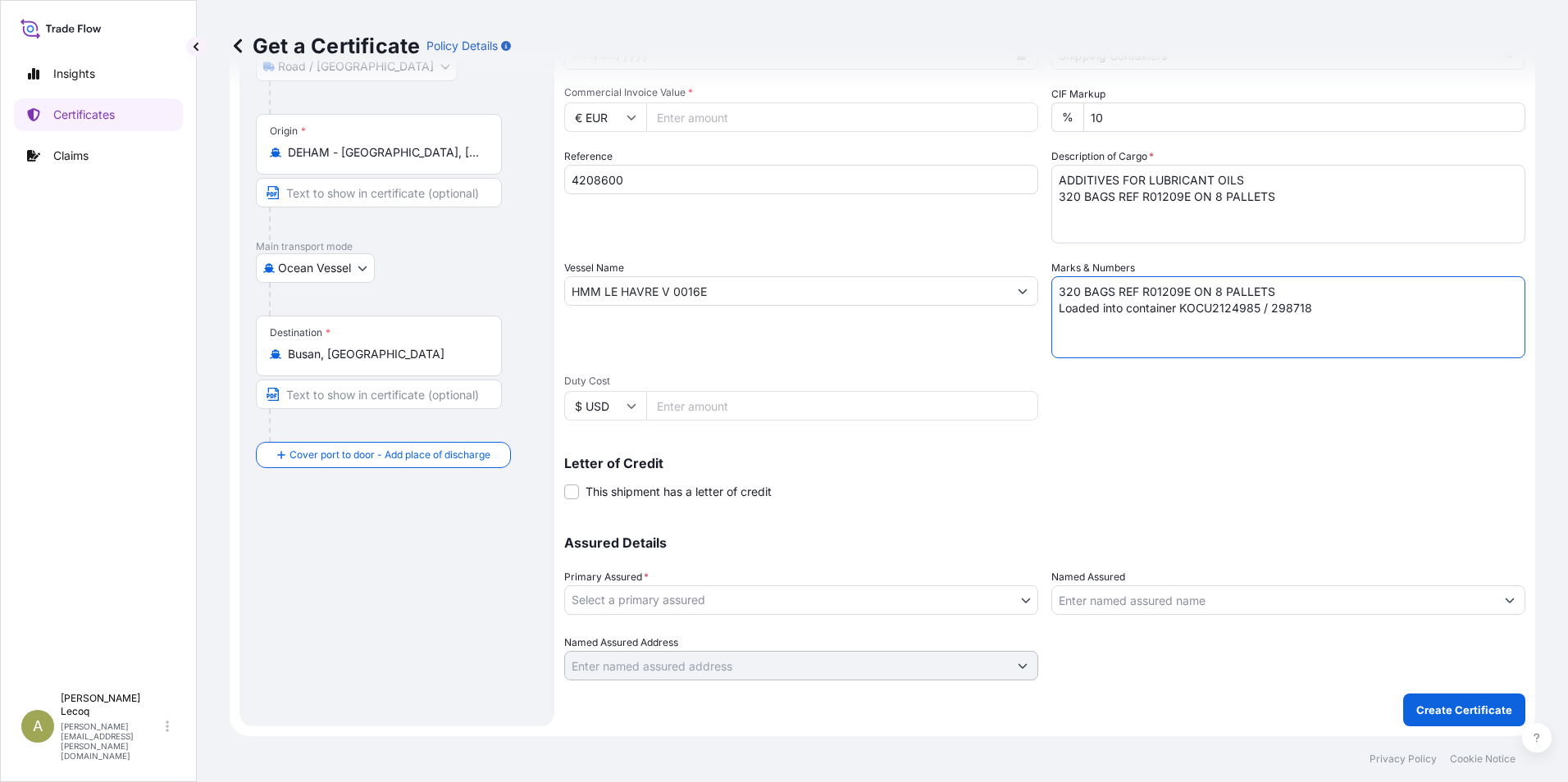
type textarea "320 BAGS REF R01209E ON 8 PALLETS Loaded into container KOCU2124985 / 298718"
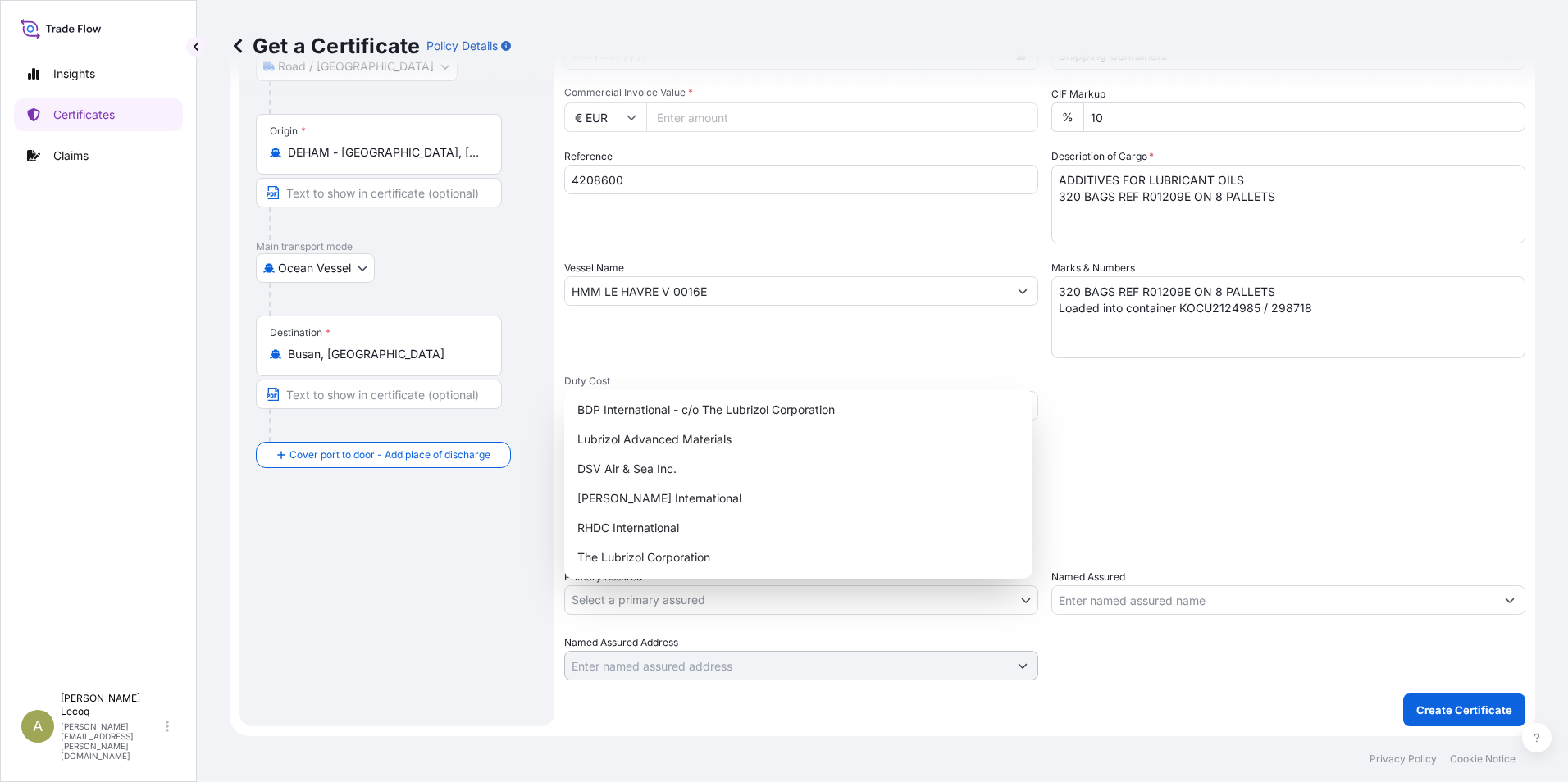
click at [884, 597] on body "Insights Certificates Claims A Agnes Lecoq agnes.lecoq@lubrizol.com Get a Certi…" at bounding box center [784, 391] width 1568 height 782
click at [656, 561] on div "The Lubrizol Corporation" at bounding box center [798, 557] width 455 height 30
select select "31566"
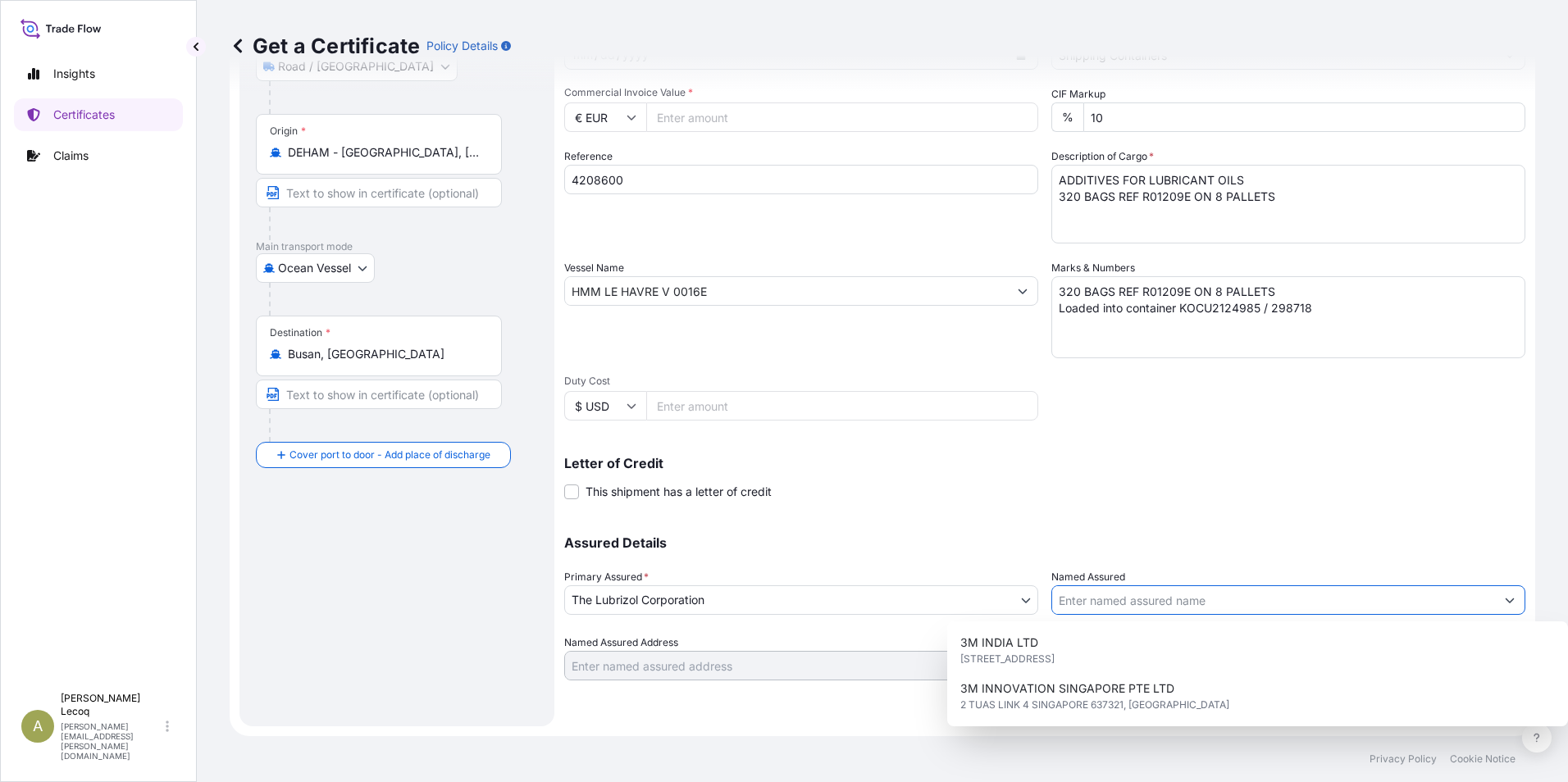
click at [1179, 603] on input "Named Assured" at bounding box center [1273, 600] width 443 height 30
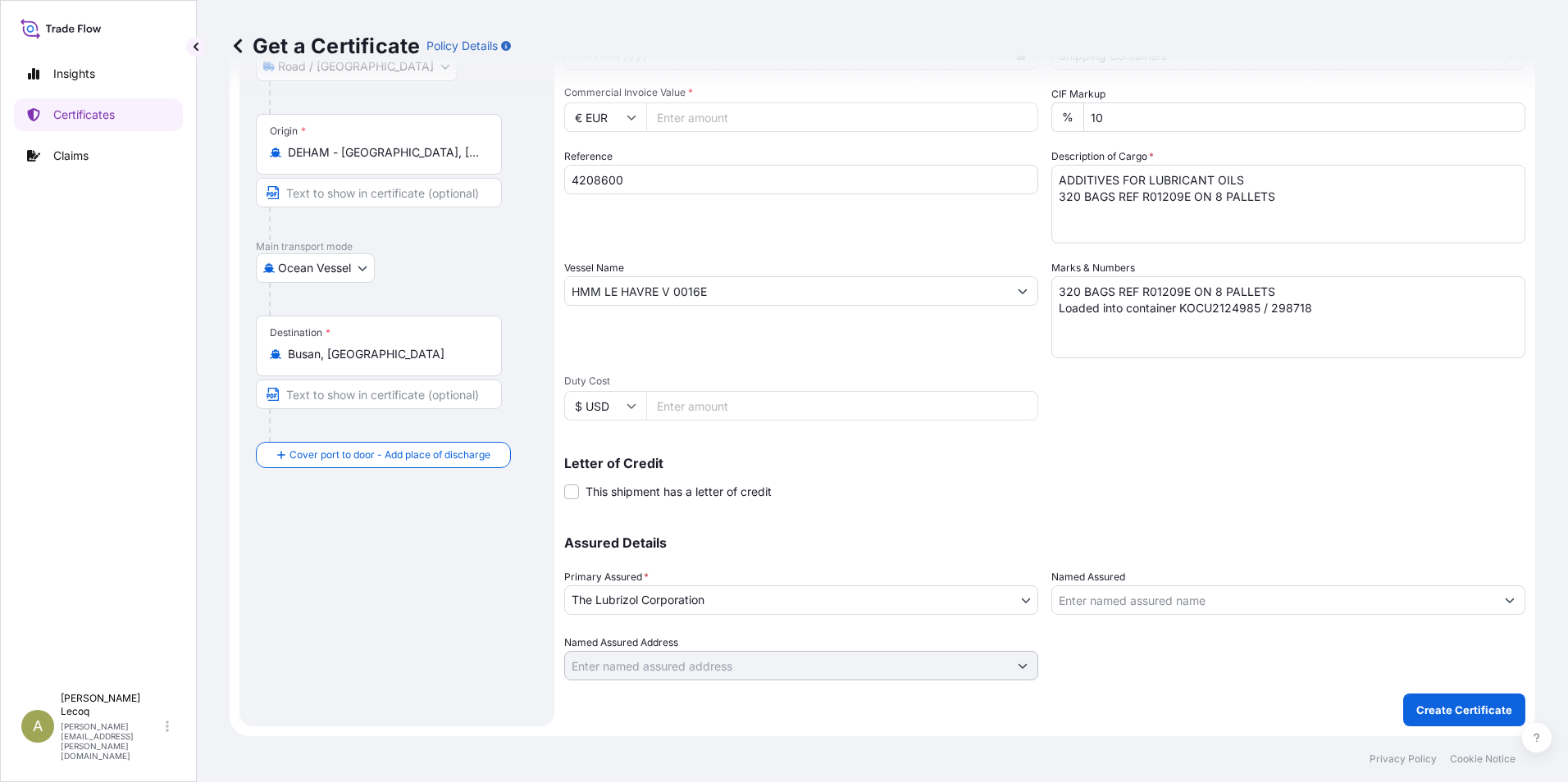
click at [1113, 597] on input "Named Assured" at bounding box center [1273, 600] width 443 height 30
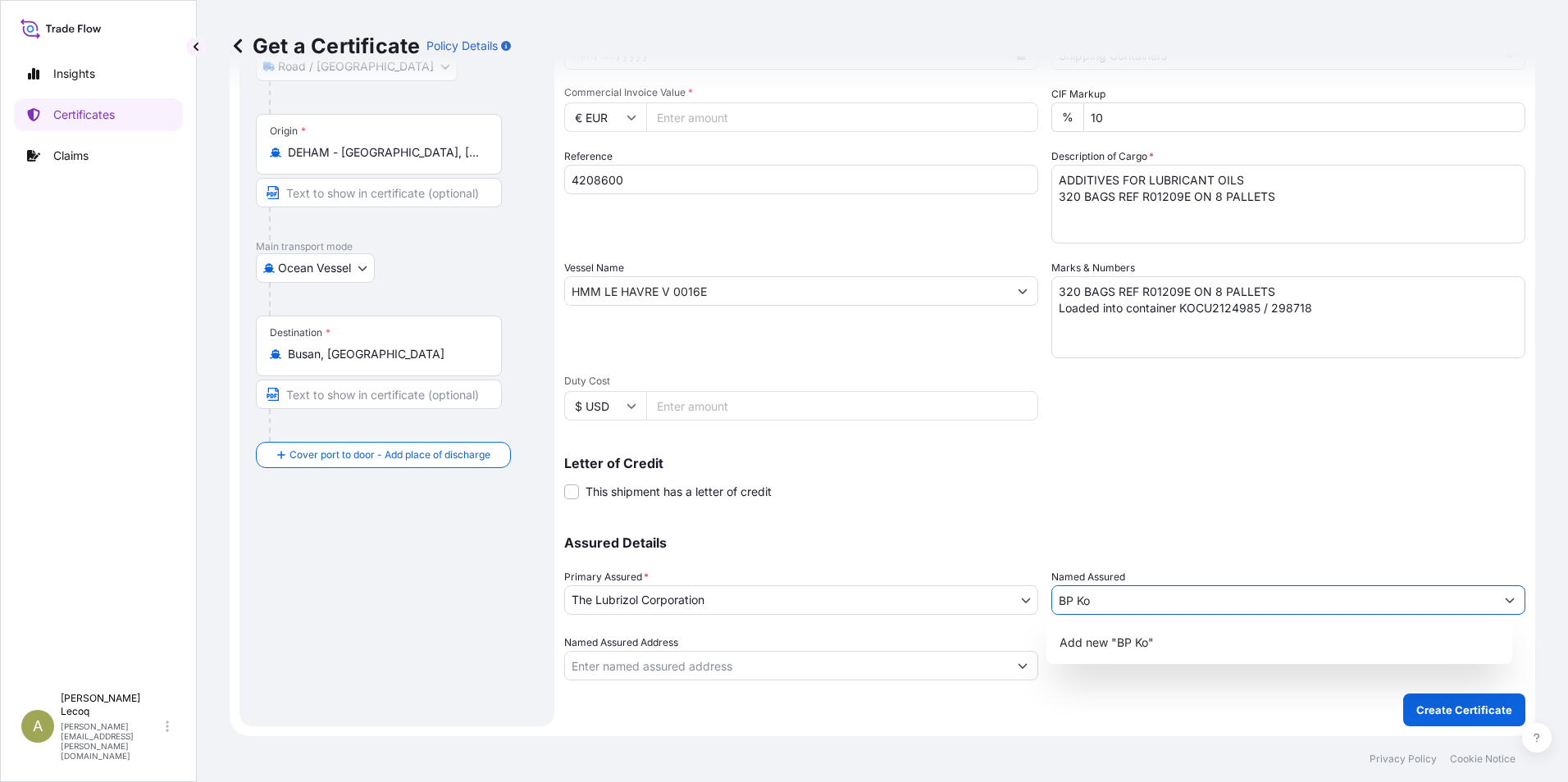
click at [1097, 599] on input "BP Ko" at bounding box center [1273, 600] width 443 height 30
click at [1221, 642] on div "Add new "BP Korea Limited"" at bounding box center [1279, 643] width 453 height 30
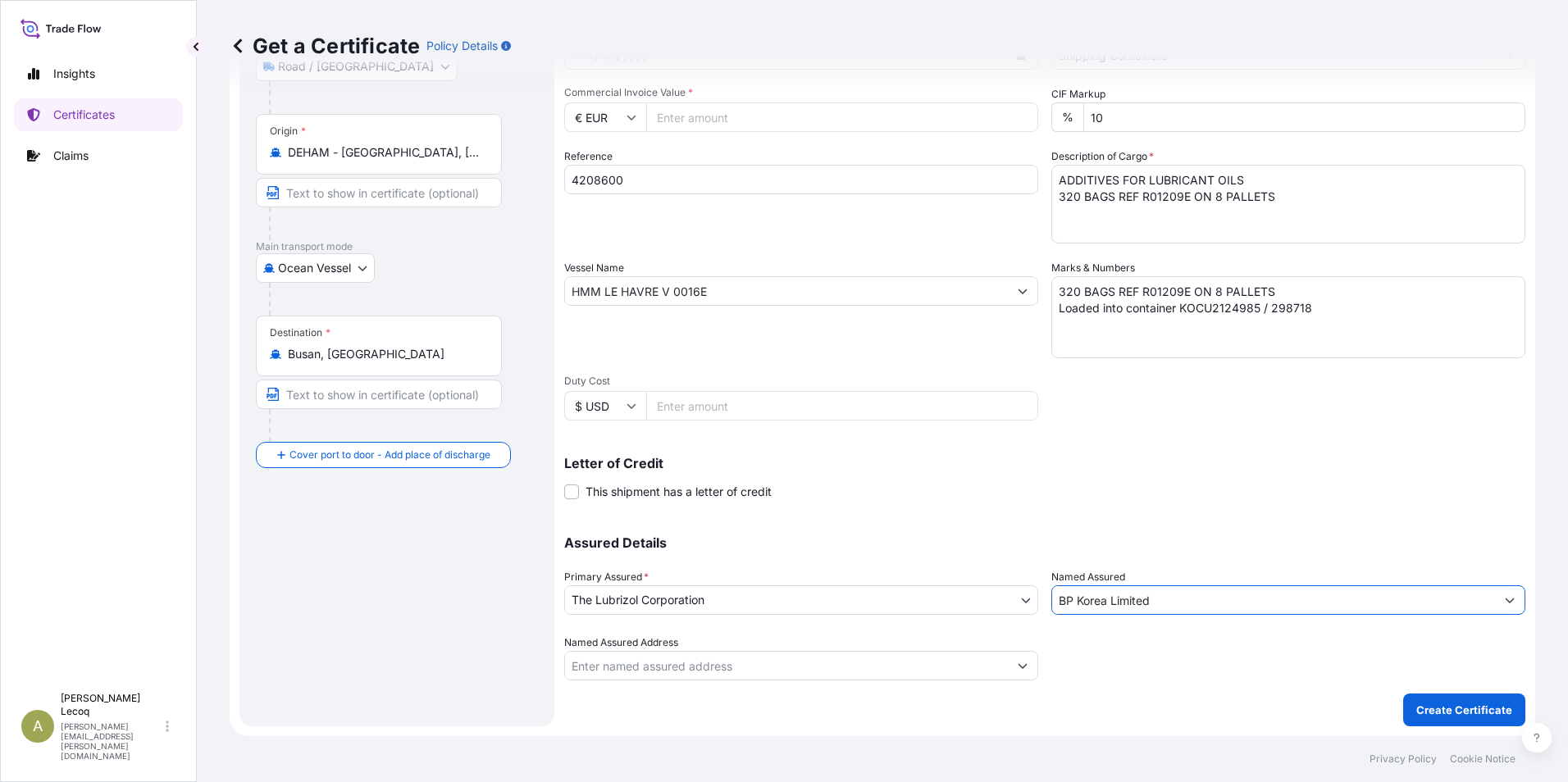
type input "BP Korea Limited"
click at [1008, 669] on button "Show suggestions" at bounding box center [1023, 666] width 30 height 30
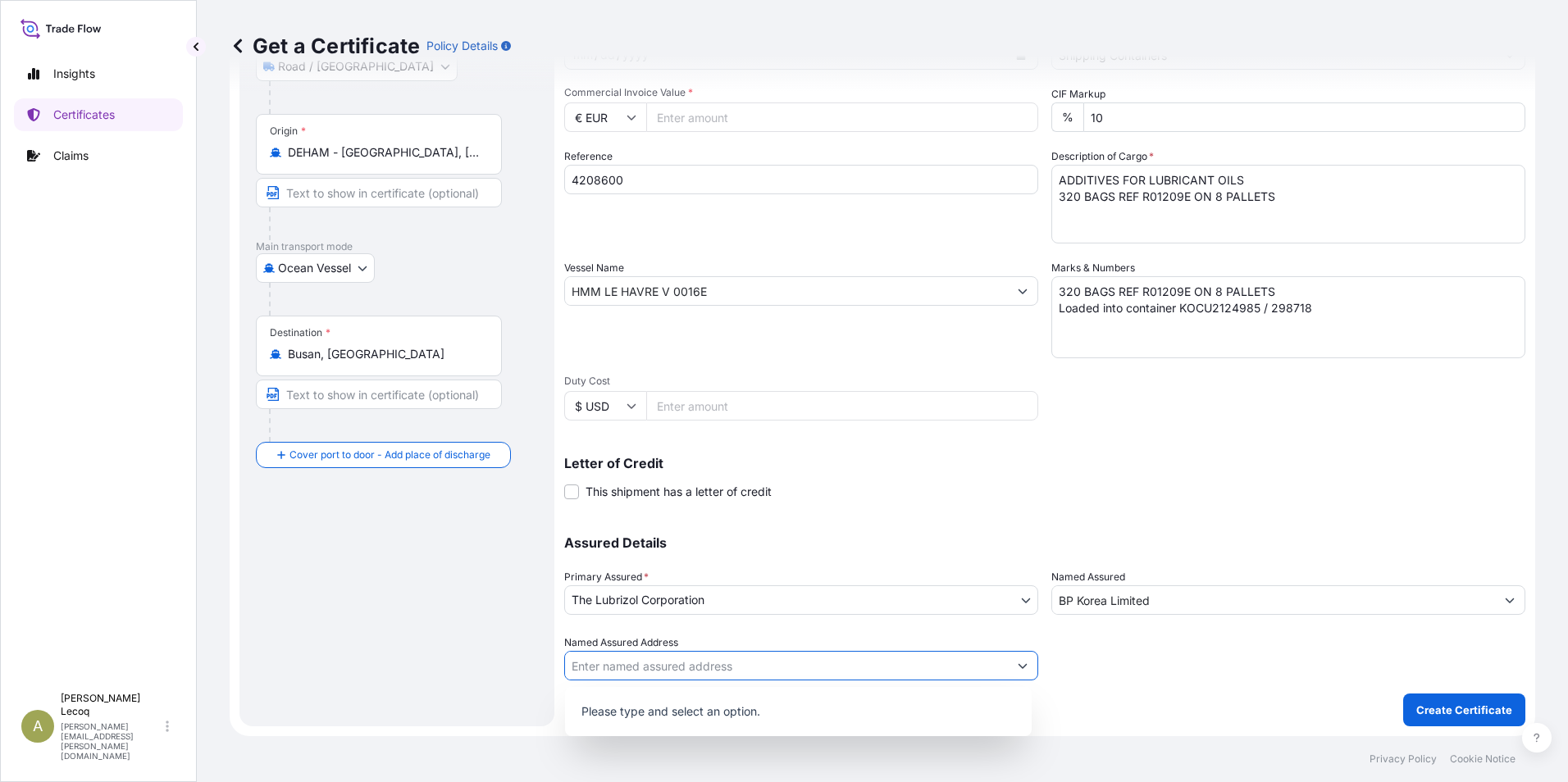
click at [1008, 669] on button "Show suggestions" at bounding box center [1023, 666] width 30 height 30
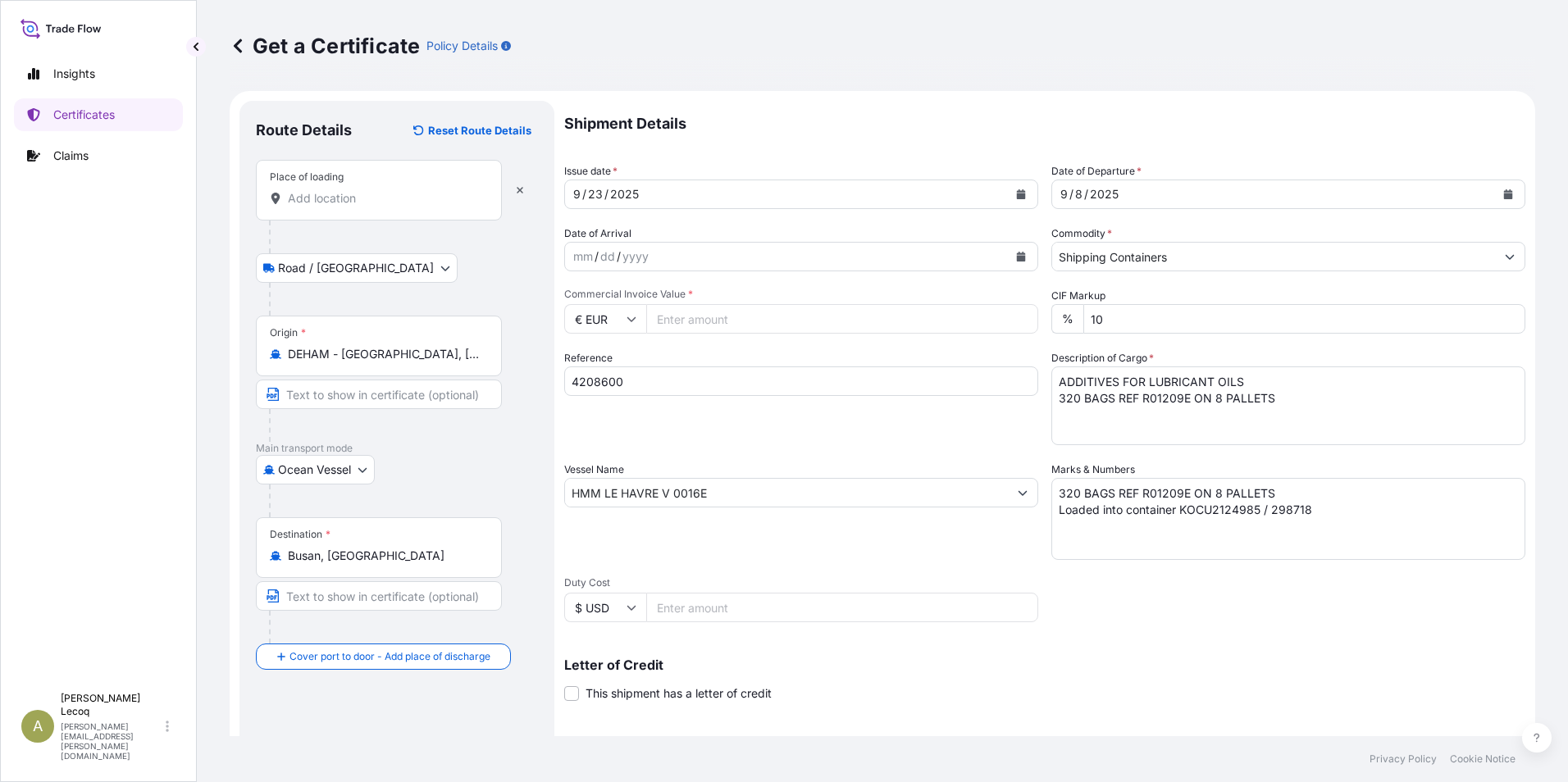
scroll to position [0, 0]
click at [691, 321] on input "Commercial Invoice Value *" at bounding box center [842, 320] width 392 height 30
click at [678, 320] on input "Commercial Invoice Value *" at bounding box center [842, 320] width 392 height 30
click at [682, 324] on input "Commercial Invoice Value *" at bounding box center [842, 320] width 392 height 30
type input "50532"
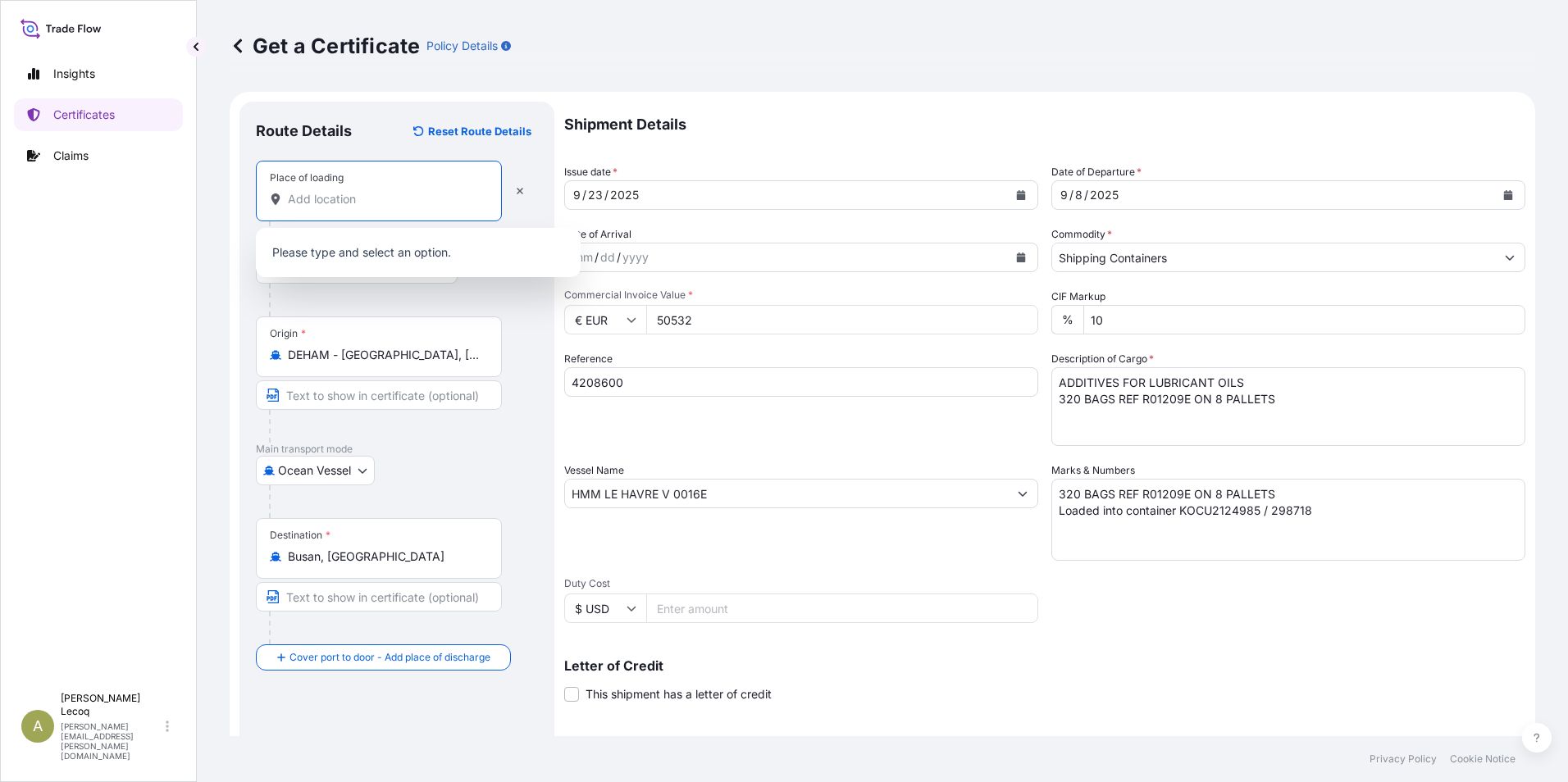
click at [383, 198] on input "Place of loading" at bounding box center [385, 199] width 194 height 17
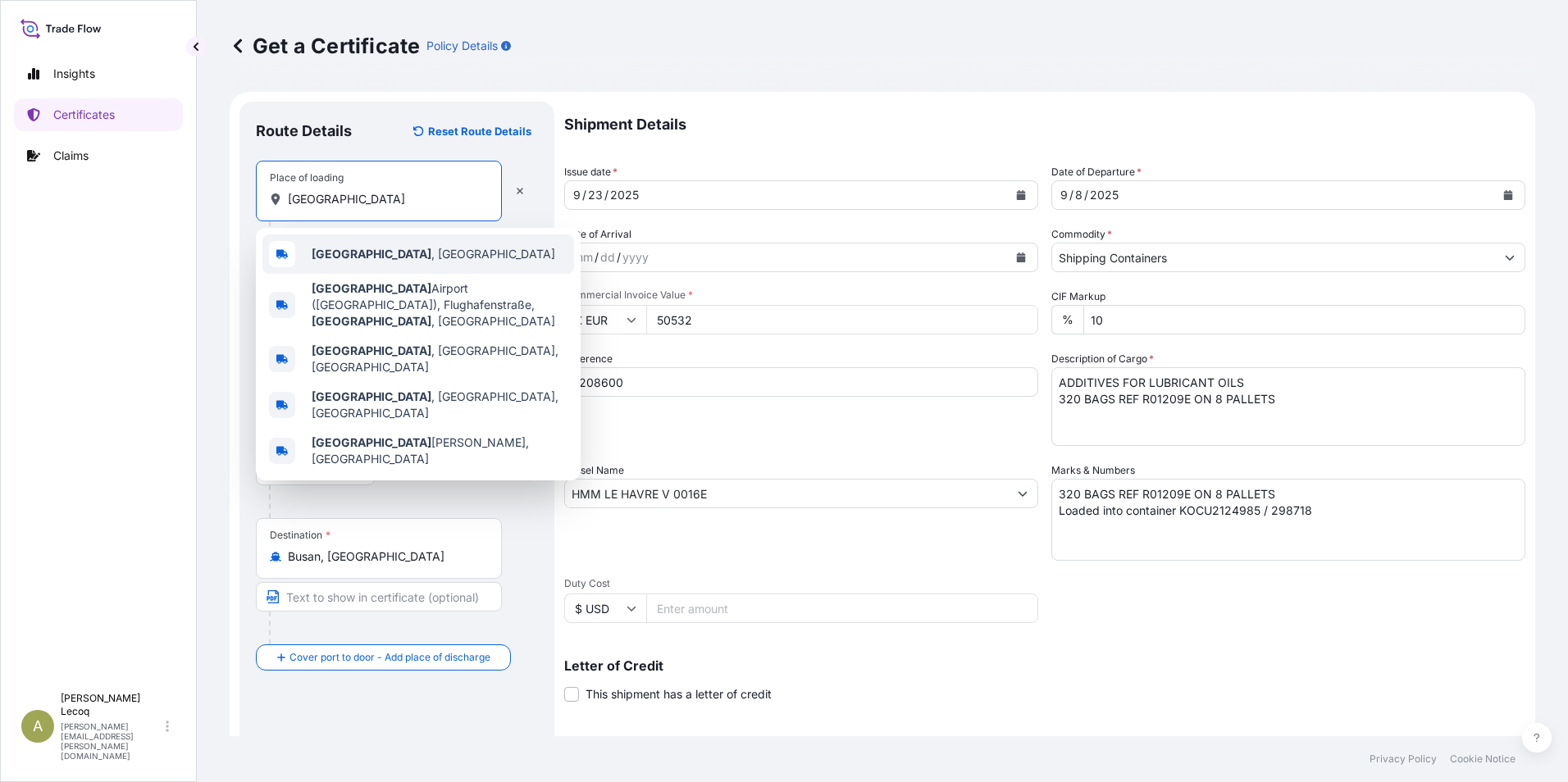
click at [384, 257] on span "Hamburg , Germany" at bounding box center [433, 254] width 243 height 17
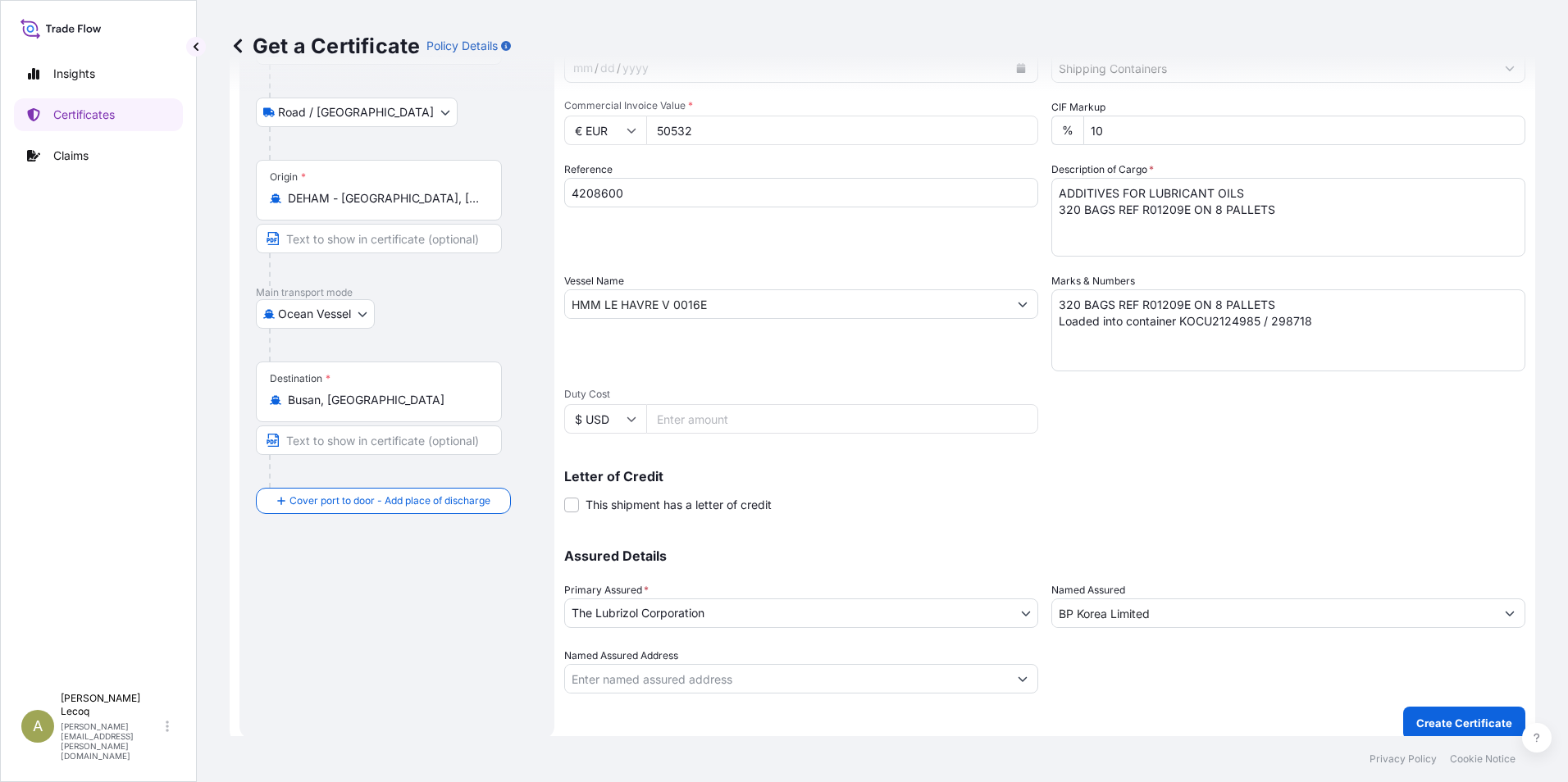
scroll to position [202, 0]
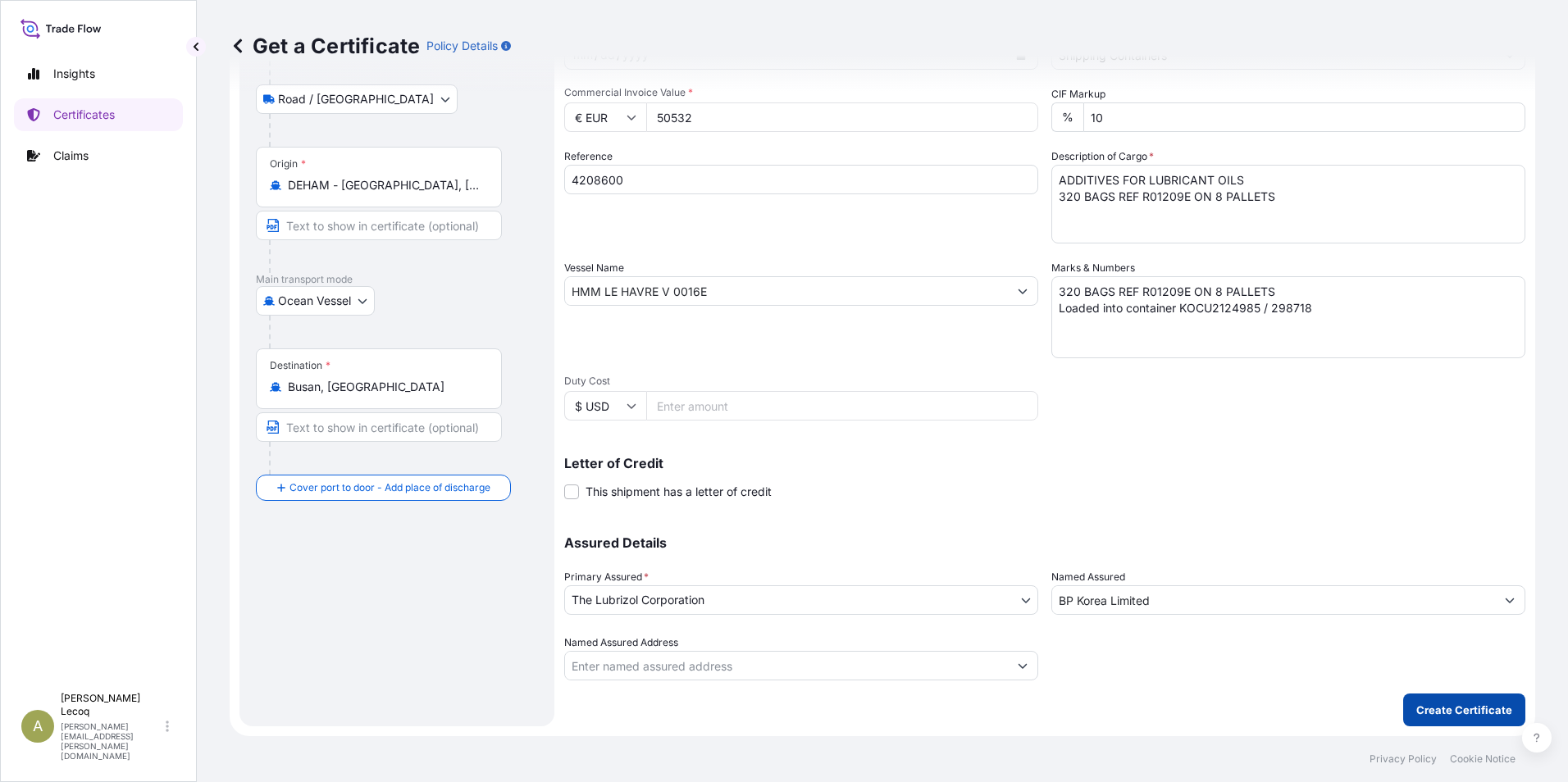
type input "Hamburg, Germany"
click at [1416, 710] on p "Create Certificate" at bounding box center [1464, 710] width 96 height 17
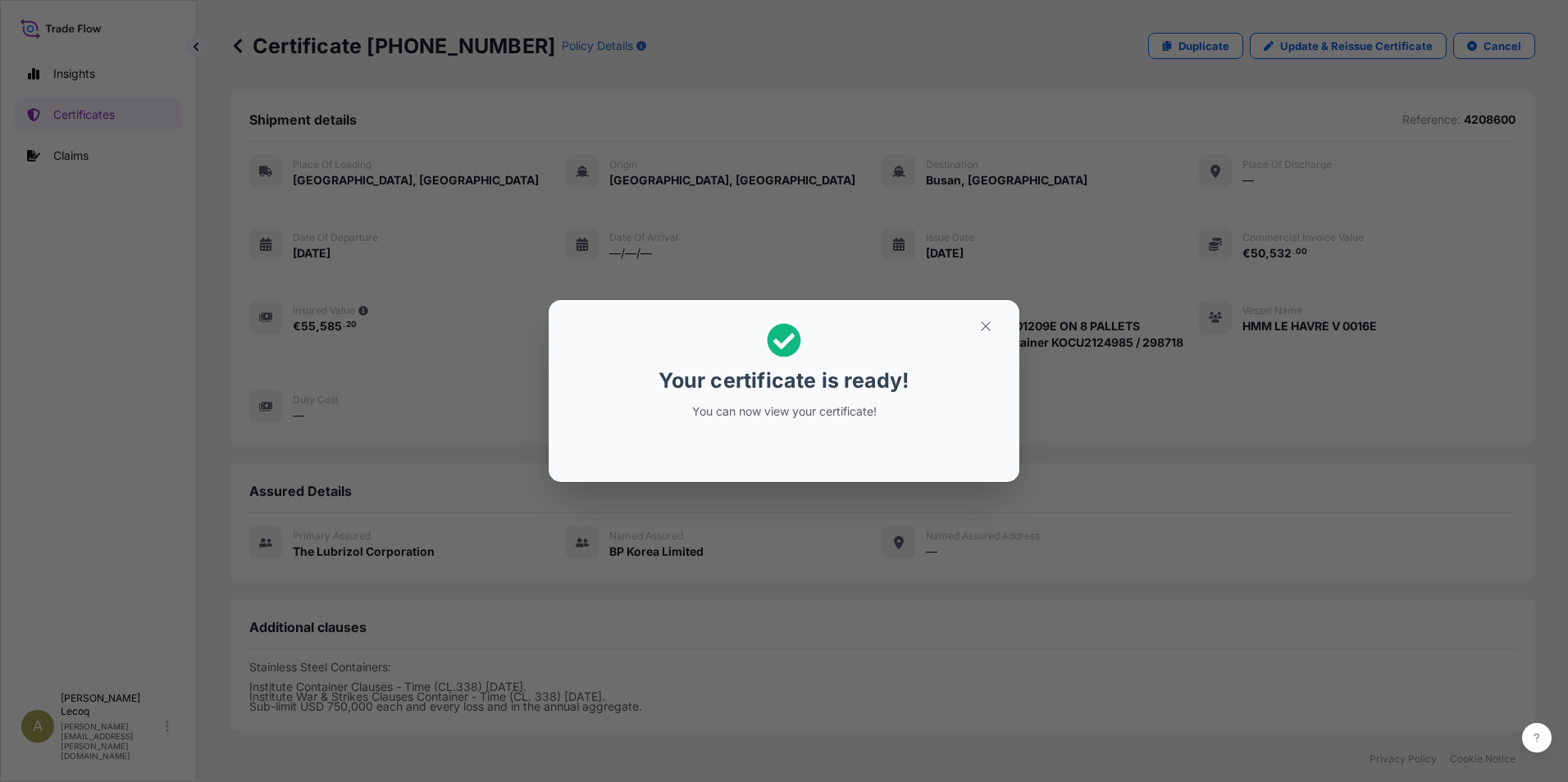
click at [782, 337] on icon at bounding box center [784, 340] width 34 height 34
click at [985, 321] on icon "button" at bounding box center [985, 326] width 15 height 15
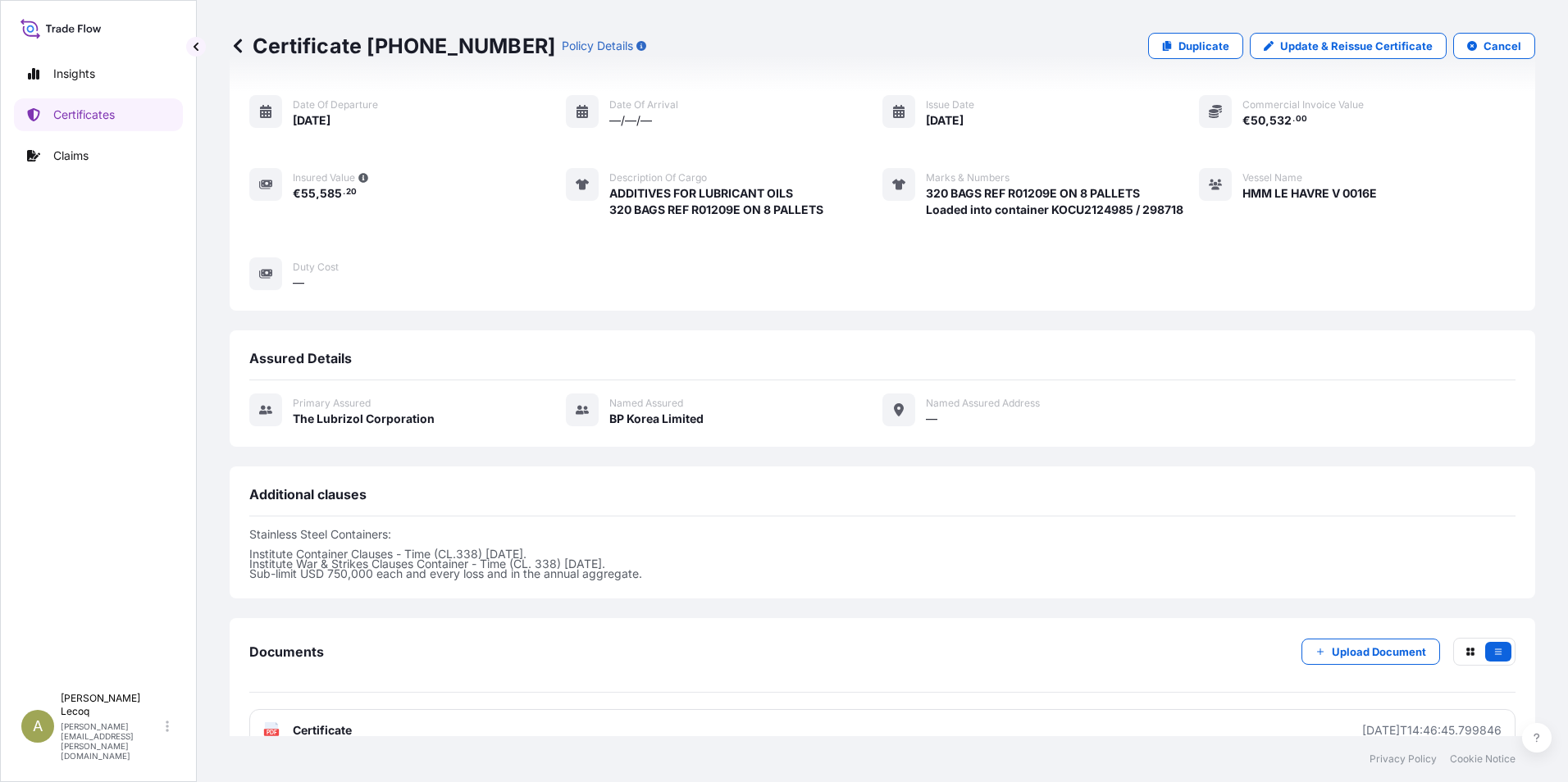
scroll to position [270, 0]
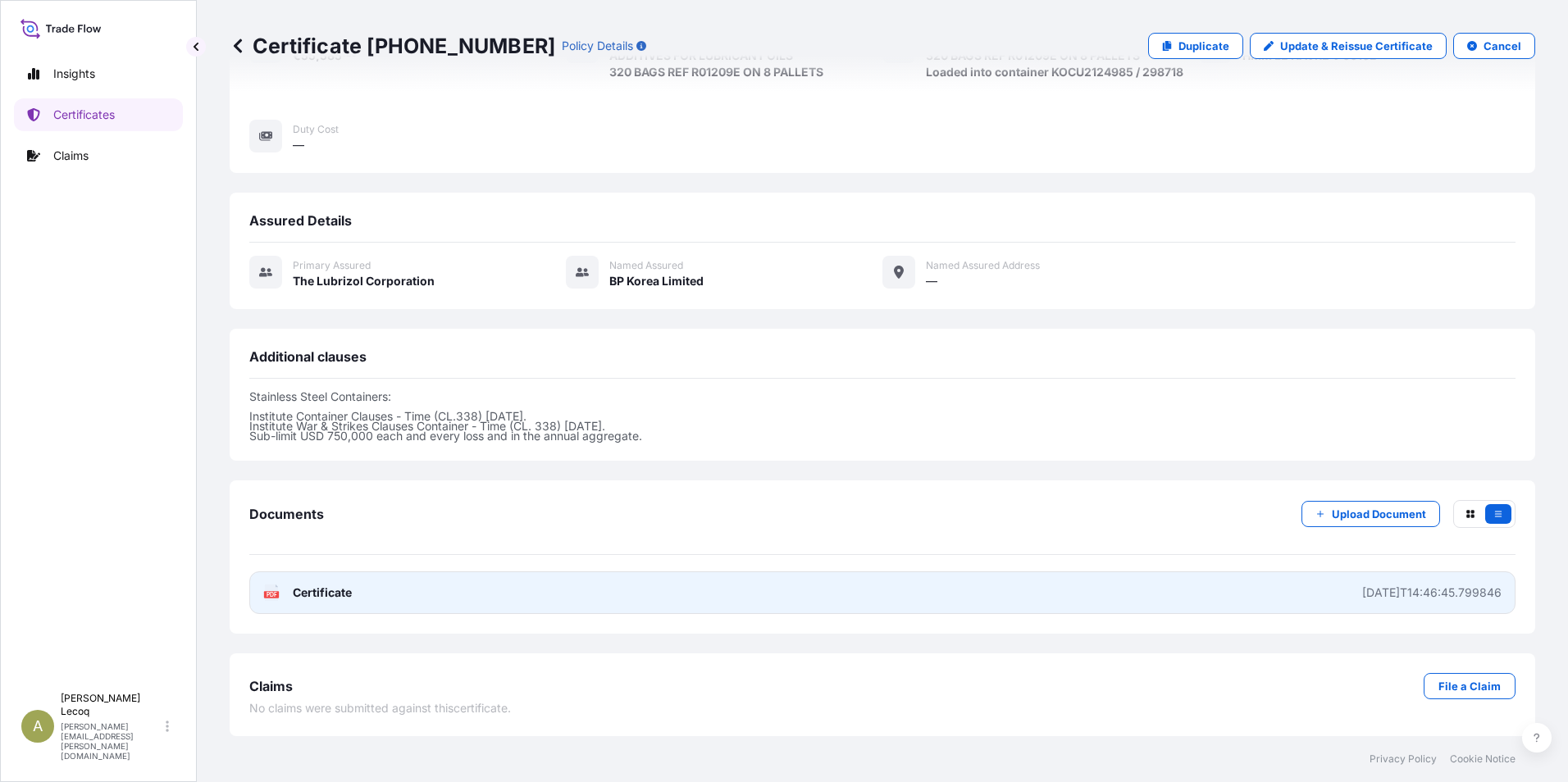
click at [312, 589] on span "Certificate" at bounding box center [323, 592] width 59 height 17
